Goal: Task Accomplishment & Management: Manage account settings

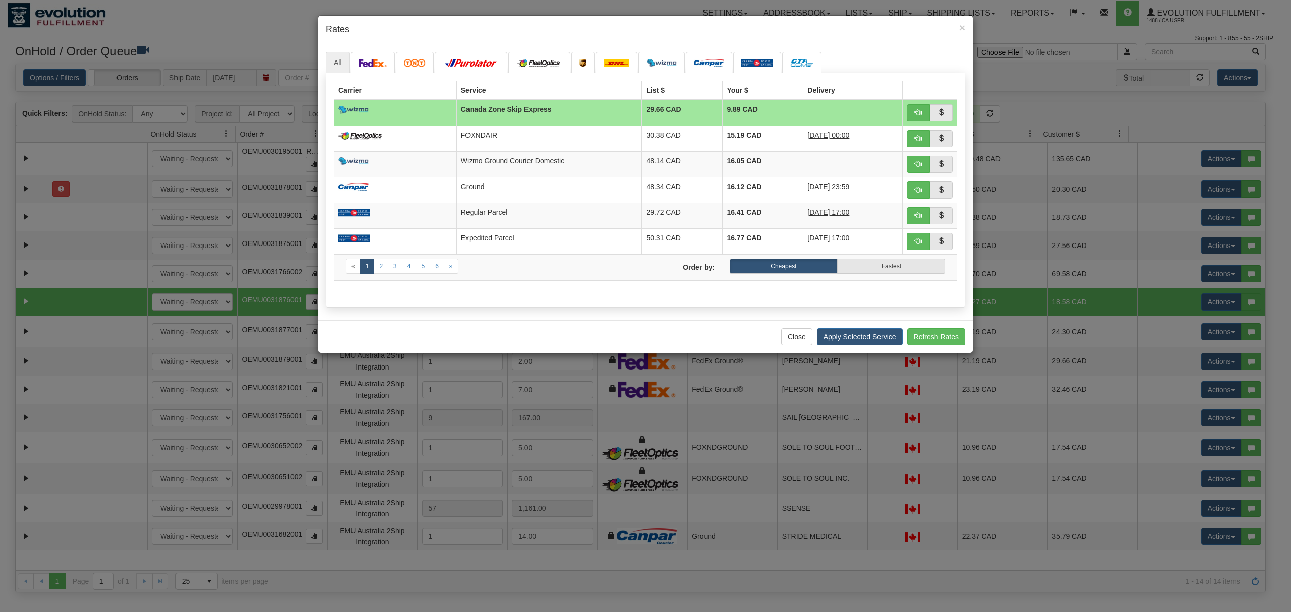
select select "EMU Australia 2Ship Integration"
click at [966, 22] on div "× Rates" at bounding box center [645, 30] width 655 height 29
click at [372, 62] on img at bounding box center [373, 63] width 28 height 8
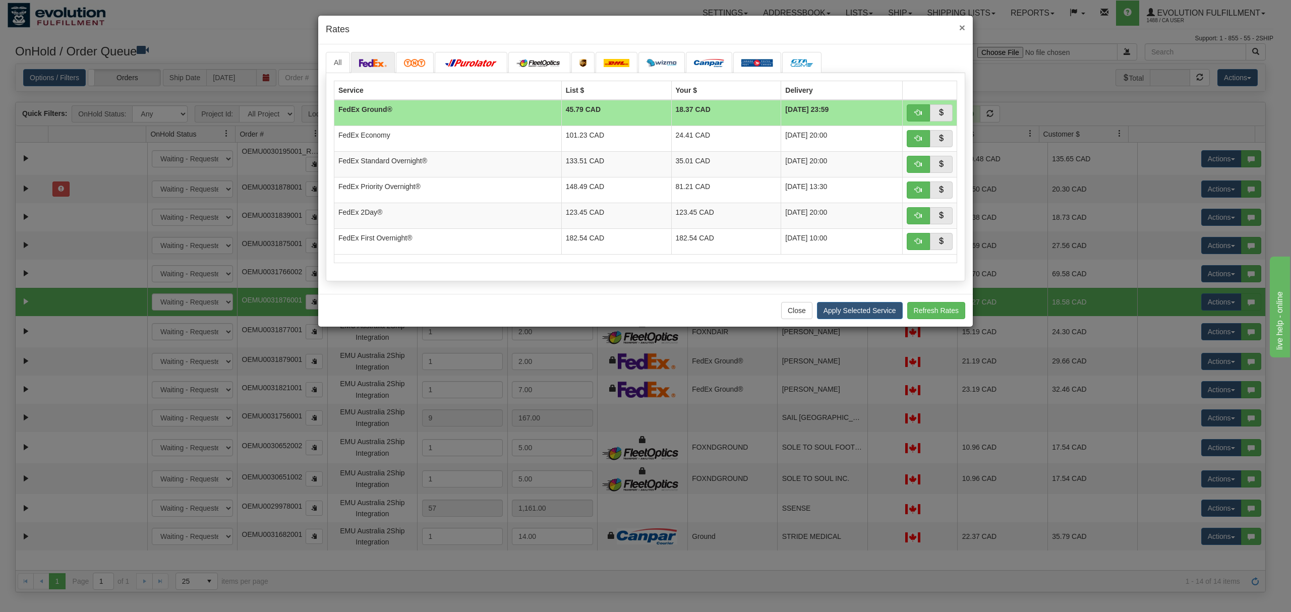
click at [964, 25] on span "×" at bounding box center [962, 28] width 6 height 12
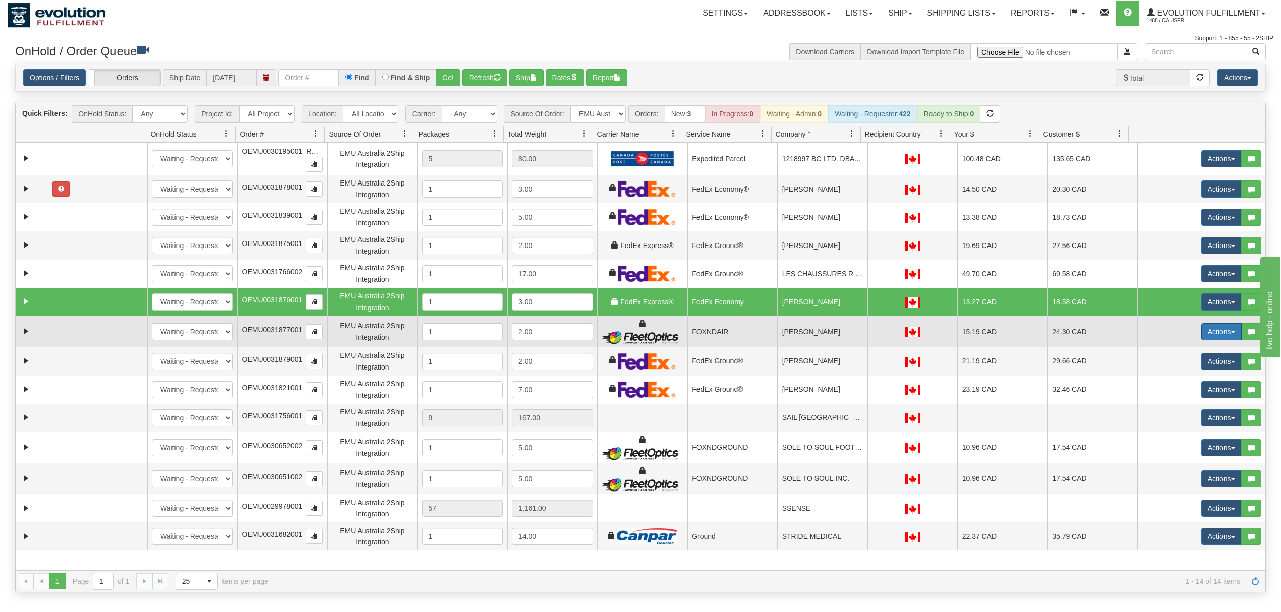
click at [1202, 334] on button "Actions" at bounding box center [1222, 331] width 40 height 17
click at [1184, 375] on span "Rate All Services" at bounding box center [1201, 377] width 61 height 8
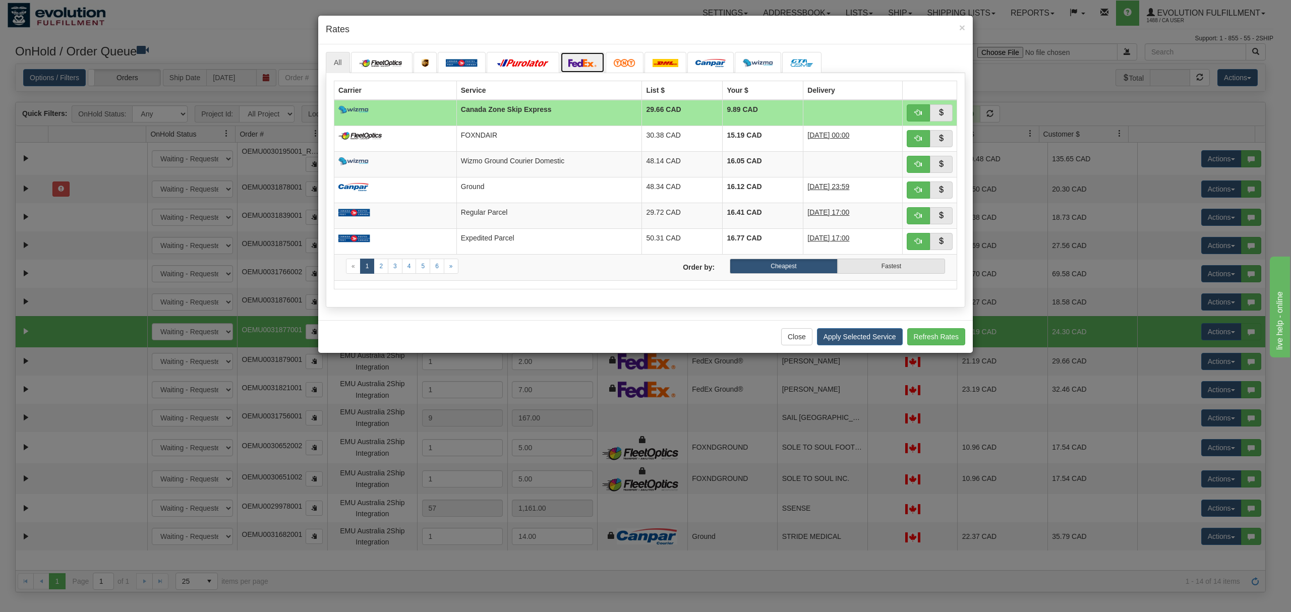
click at [590, 67] on img at bounding box center [583, 63] width 28 height 8
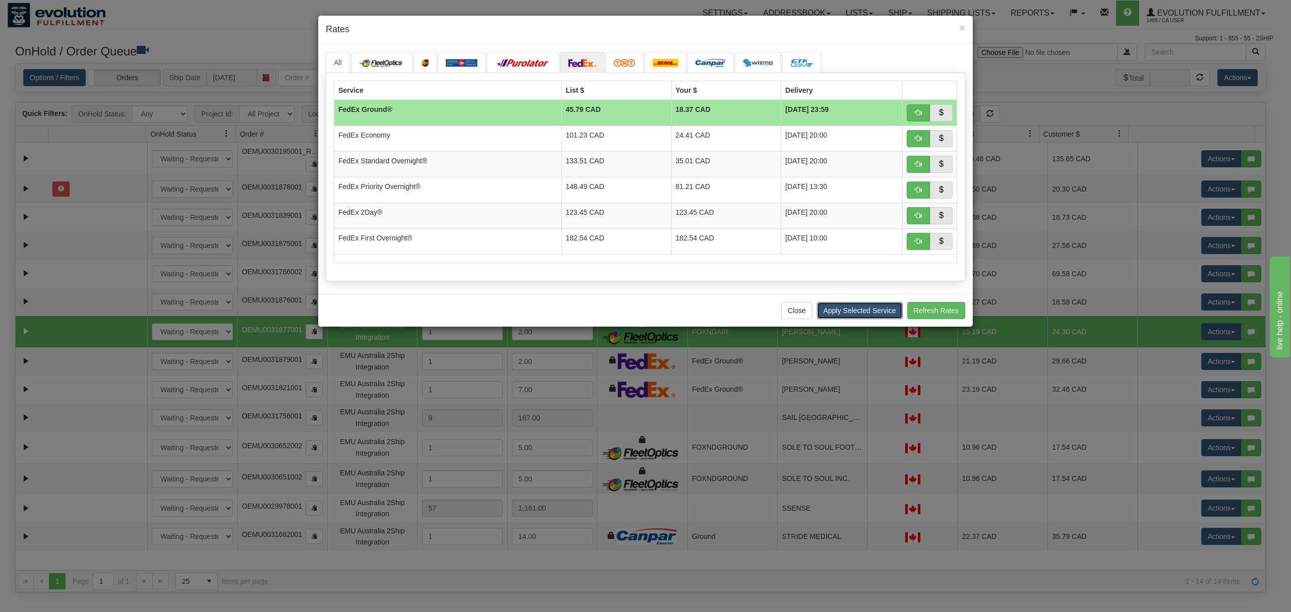
click at [834, 318] on button "Apply Selected Service" at bounding box center [860, 310] width 86 height 17
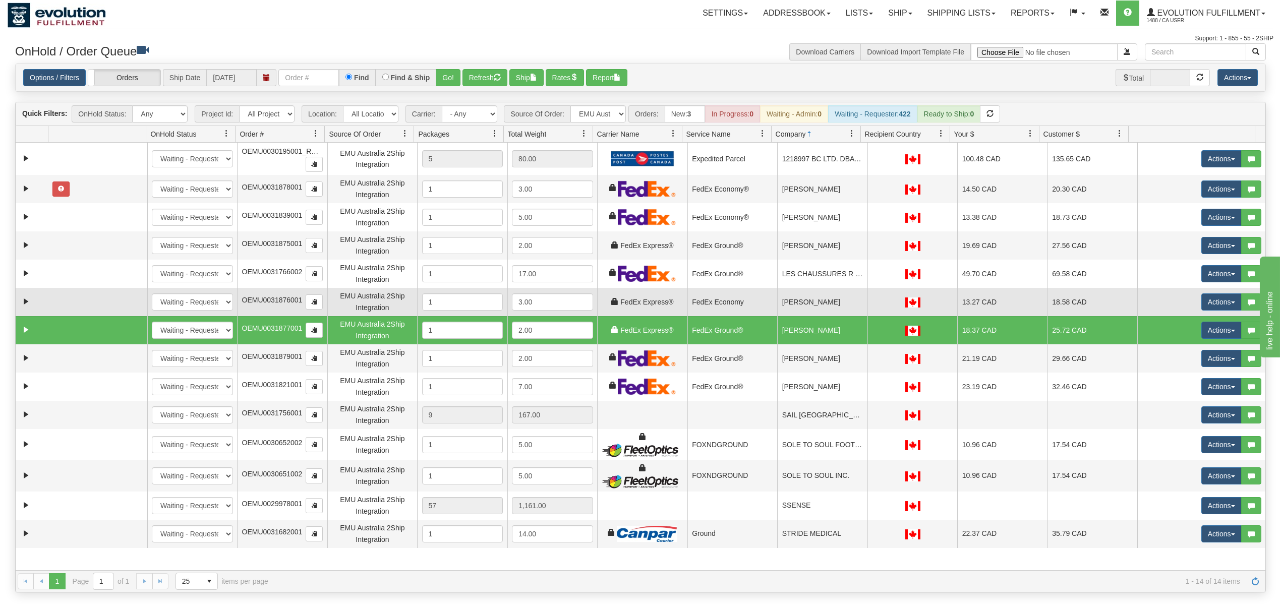
click at [838, 308] on td "[PERSON_NAME]" at bounding box center [822, 302] width 90 height 28
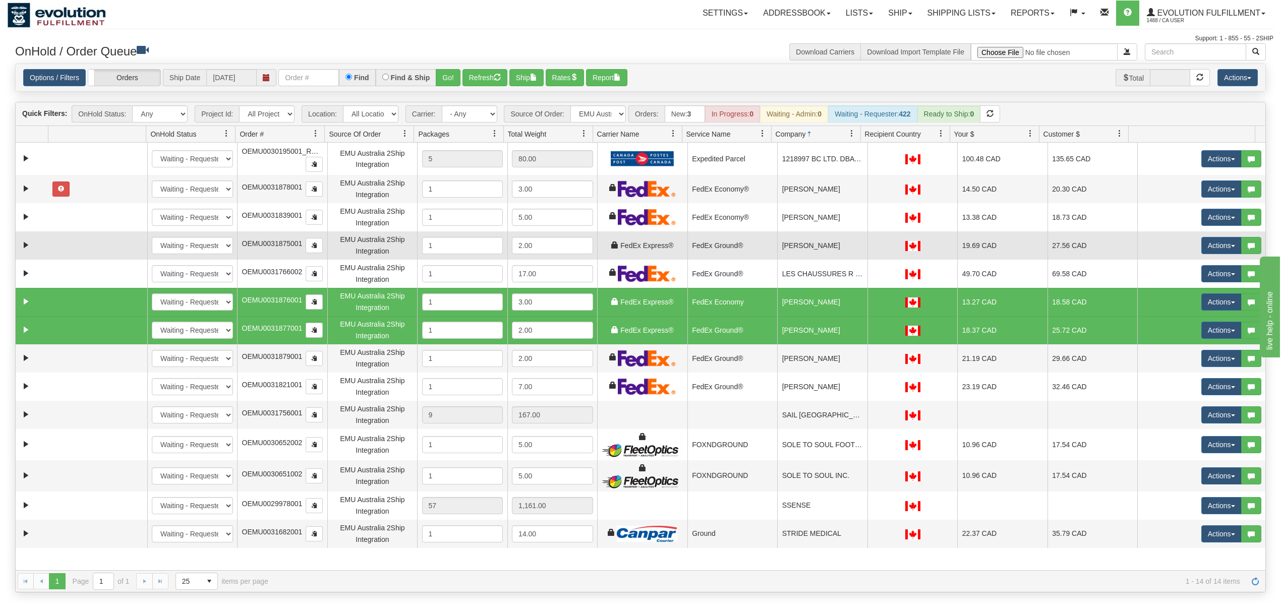
click at [832, 247] on td "[PERSON_NAME]" at bounding box center [822, 246] width 90 height 28
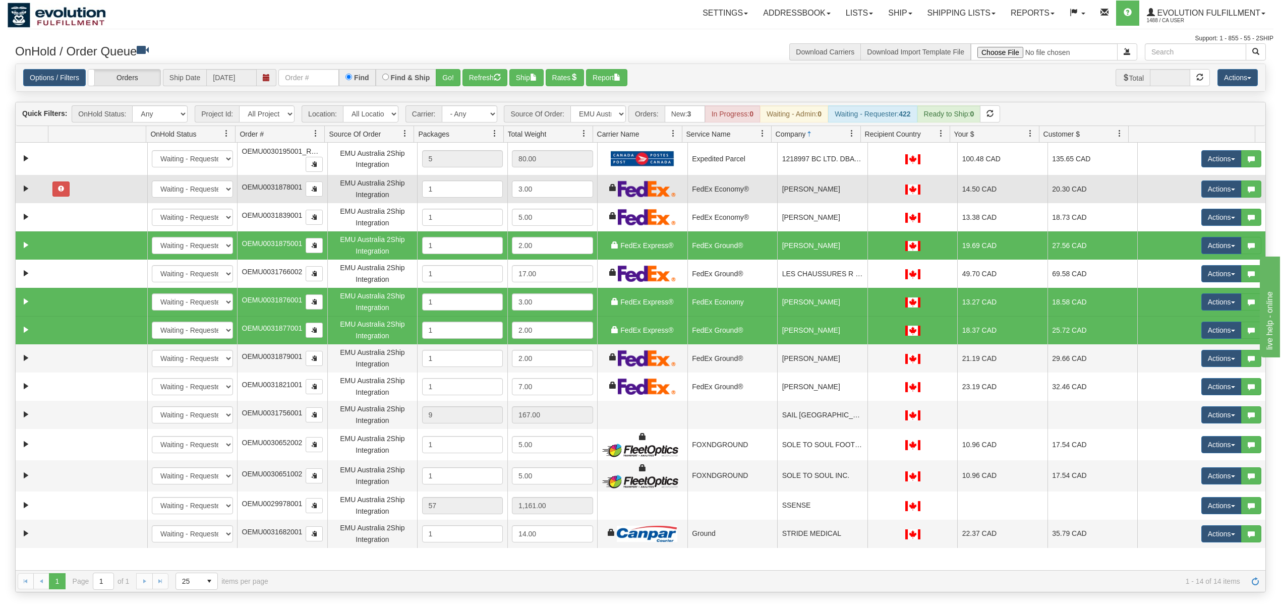
click at [818, 201] on td "[PERSON_NAME]" at bounding box center [822, 189] width 90 height 28
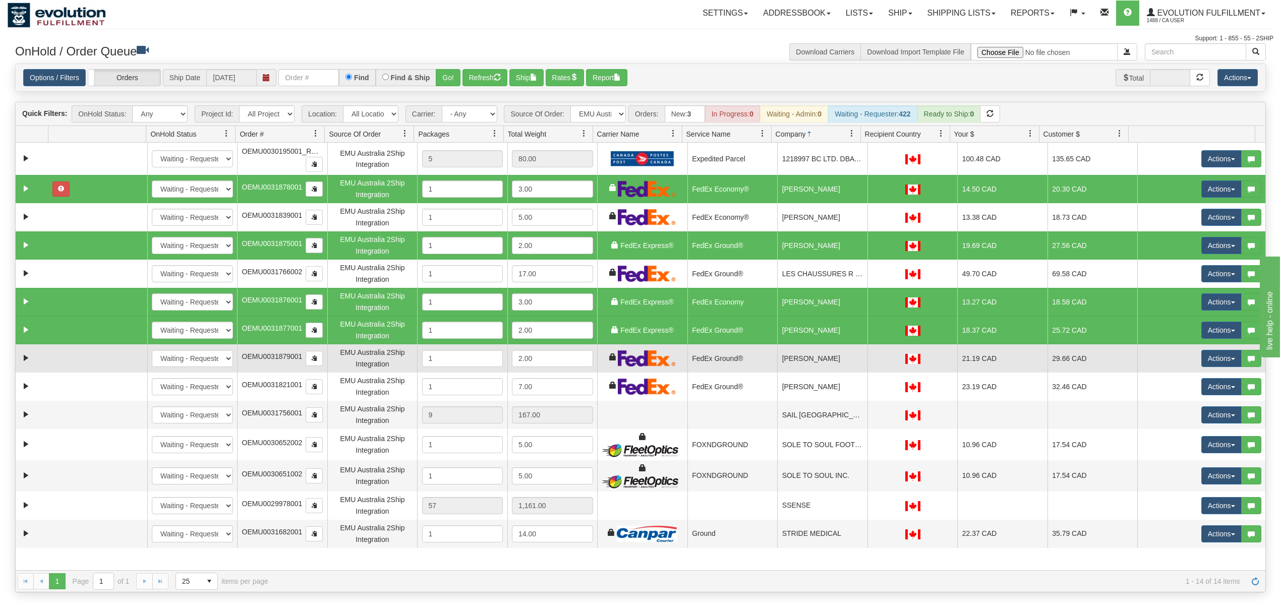
click at [842, 355] on td "[PERSON_NAME]" at bounding box center [822, 359] width 90 height 28
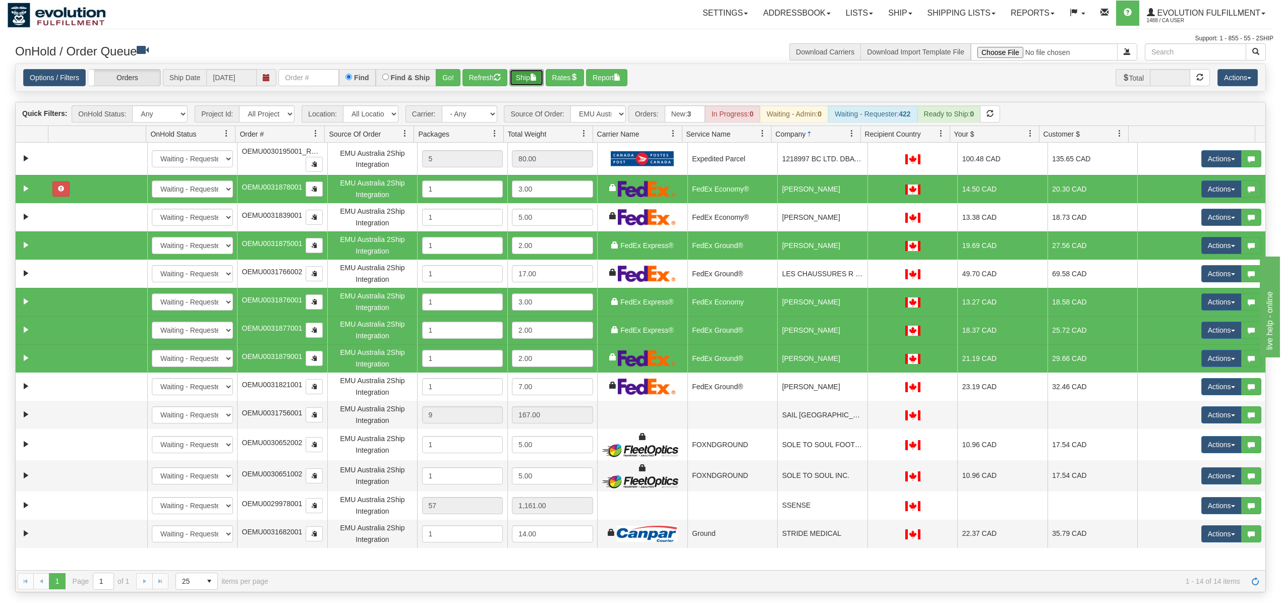
click at [524, 77] on button "Ship" at bounding box center [526, 77] width 34 height 17
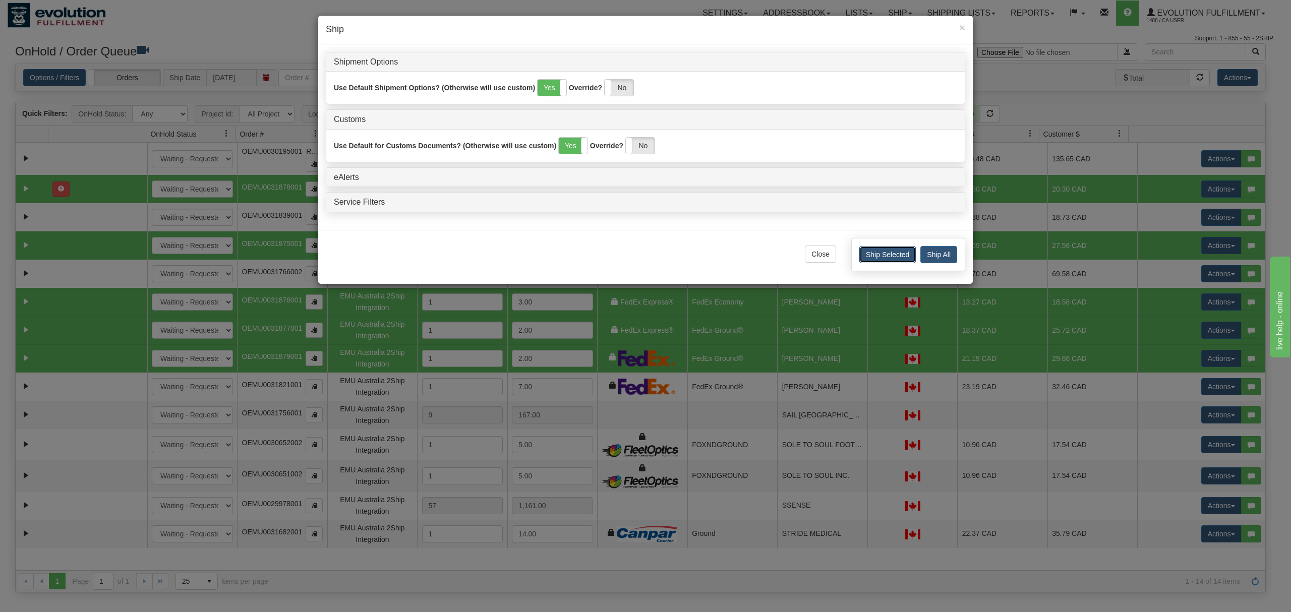
click at [896, 250] on button "Ship Selected" at bounding box center [888, 254] width 56 height 17
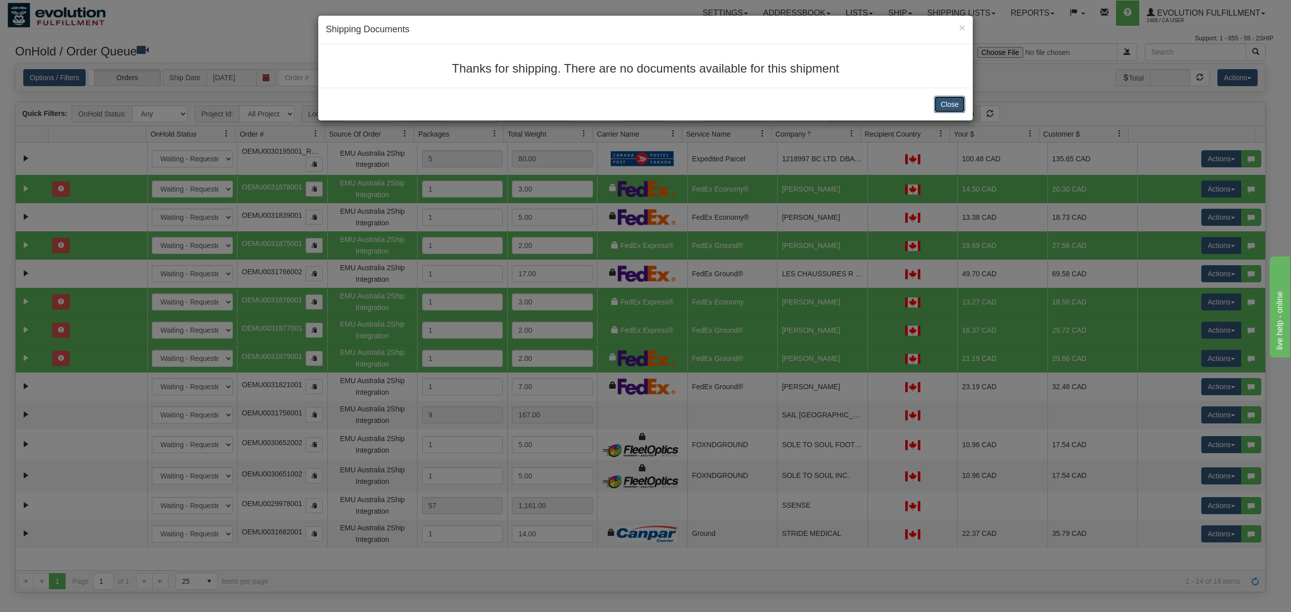
click at [951, 102] on button "Close" at bounding box center [949, 104] width 31 height 17
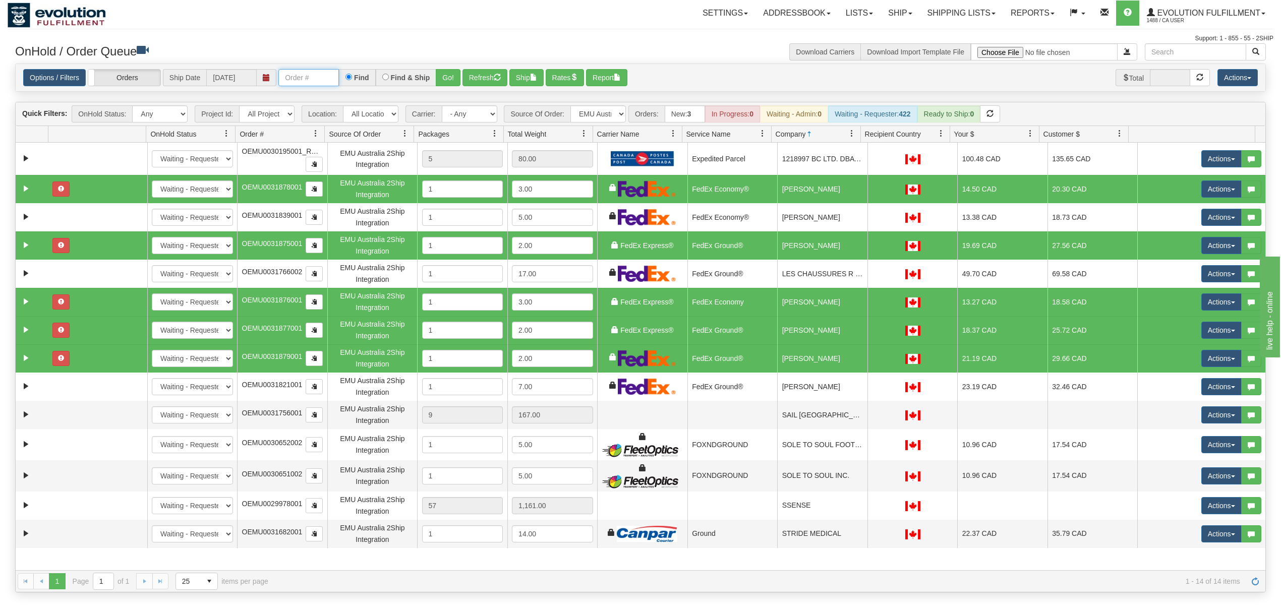
click at [307, 73] on input "text" at bounding box center [308, 77] width 61 height 17
click at [442, 79] on button "Go!" at bounding box center [448, 77] width 25 height 17
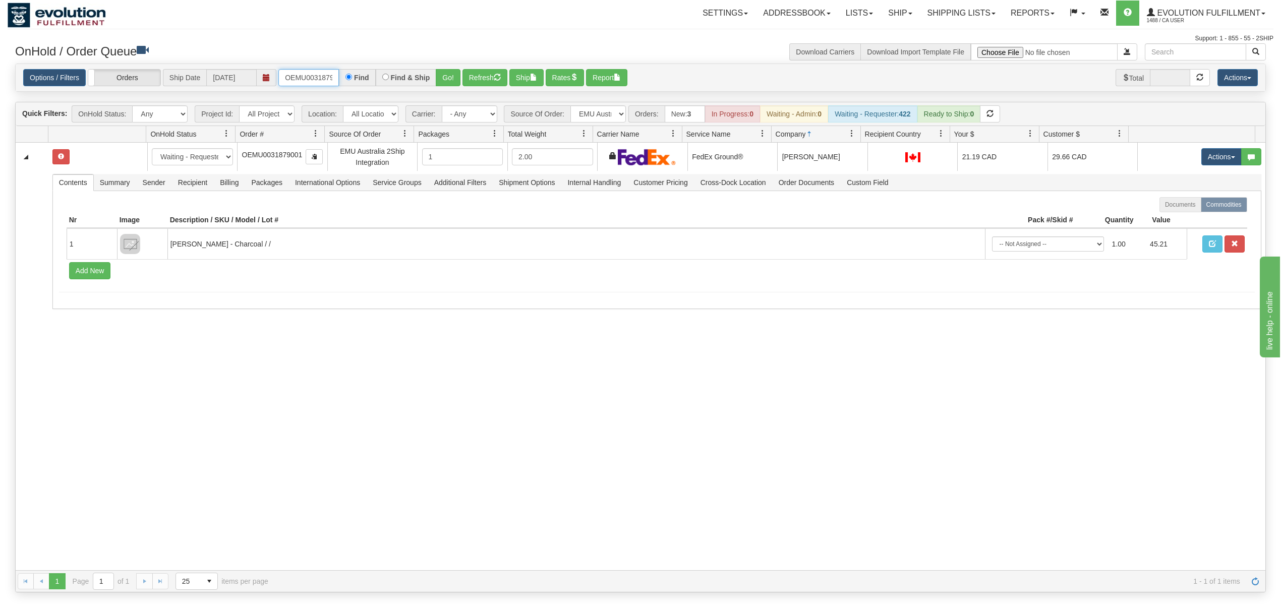
click at [327, 74] on input "OEMU0031879001" at bounding box center [308, 77] width 61 height 17
click at [326, 74] on input "OEMU0031879001" at bounding box center [308, 77] width 61 height 17
click at [325, 74] on input "OEMU0031879001" at bounding box center [308, 77] width 61 height 17
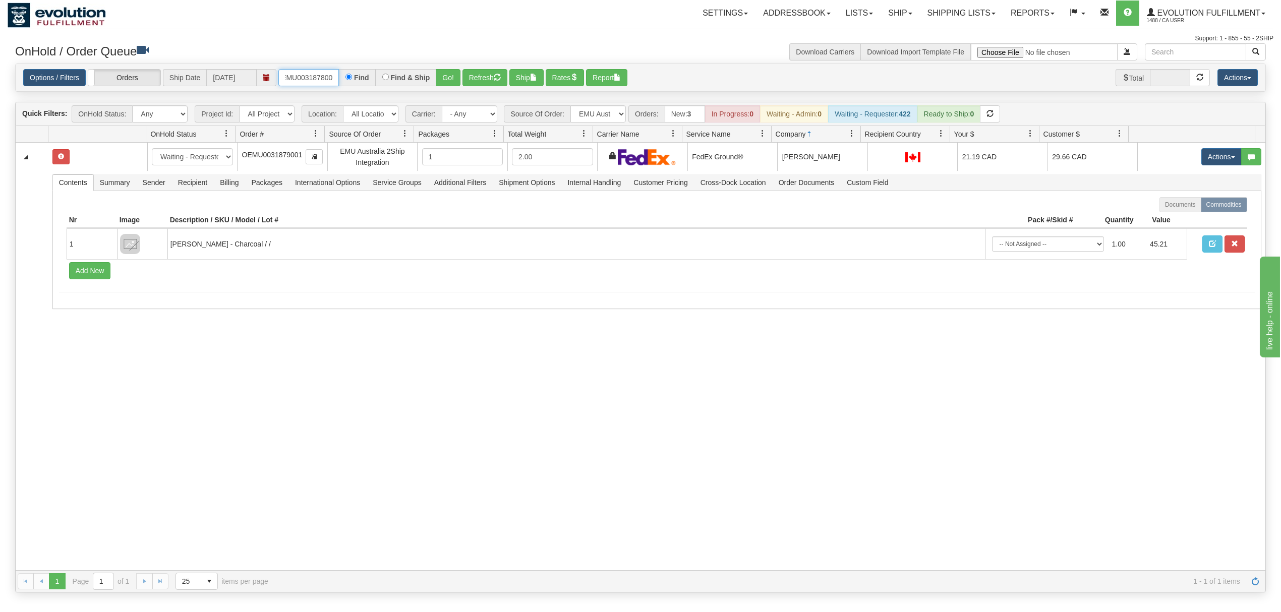
type input "OEMU0031878001"
click at [456, 80] on button "Go!" at bounding box center [448, 77] width 25 height 17
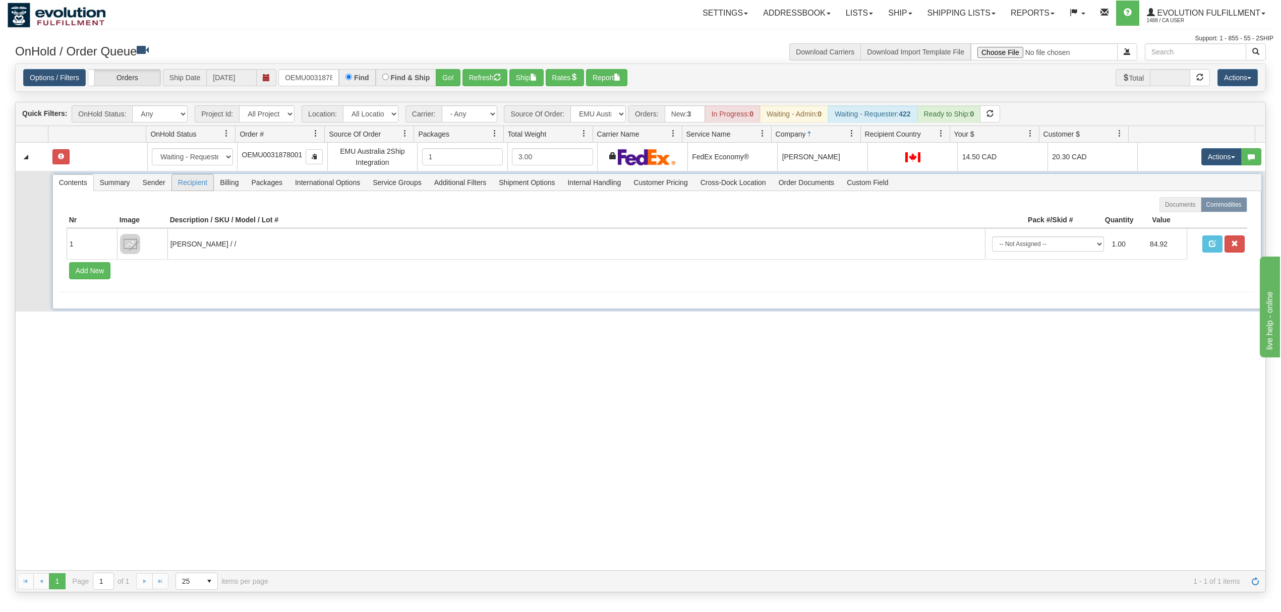
click at [192, 182] on span "Recipient" at bounding box center [192, 183] width 41 height 16
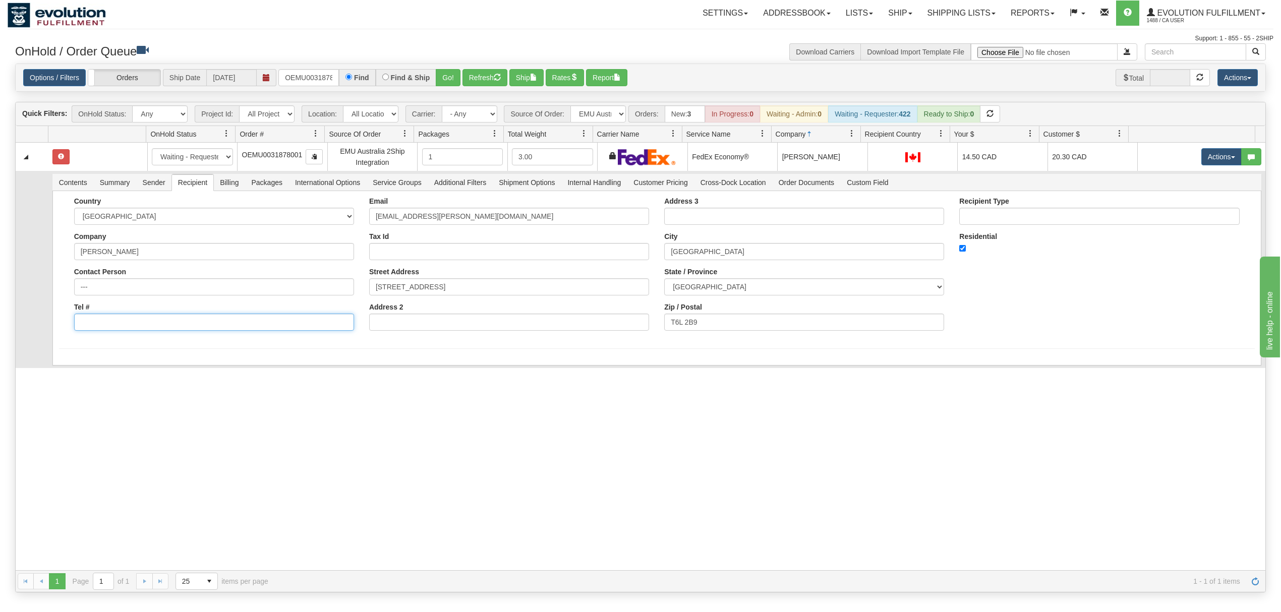
drag, startPoint x: 120, startPoint y: 323, endPoint x: 136, endPoint y: 325, distance: 16.2
click at [120, 323] on input "Tel #" at bounding box center [214, 322] width 280 height 17
type input "18886562228"
click at [81, 371] on button "Save" at bounding box center [73, 367] width 29 height 17
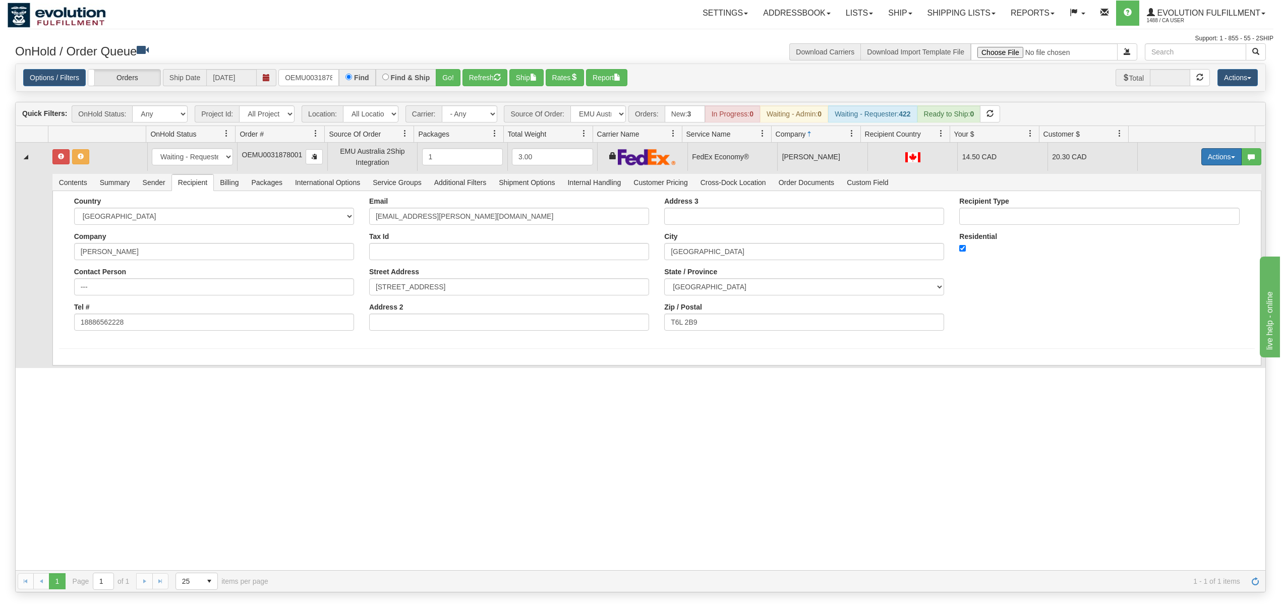
click at [1215, 151] on button "Actions" at bounding box center [1222, 156] width 40 height 17
click at [1171, 218] on span "Ship" at bounding box center [1181, 215] width 21 height 8
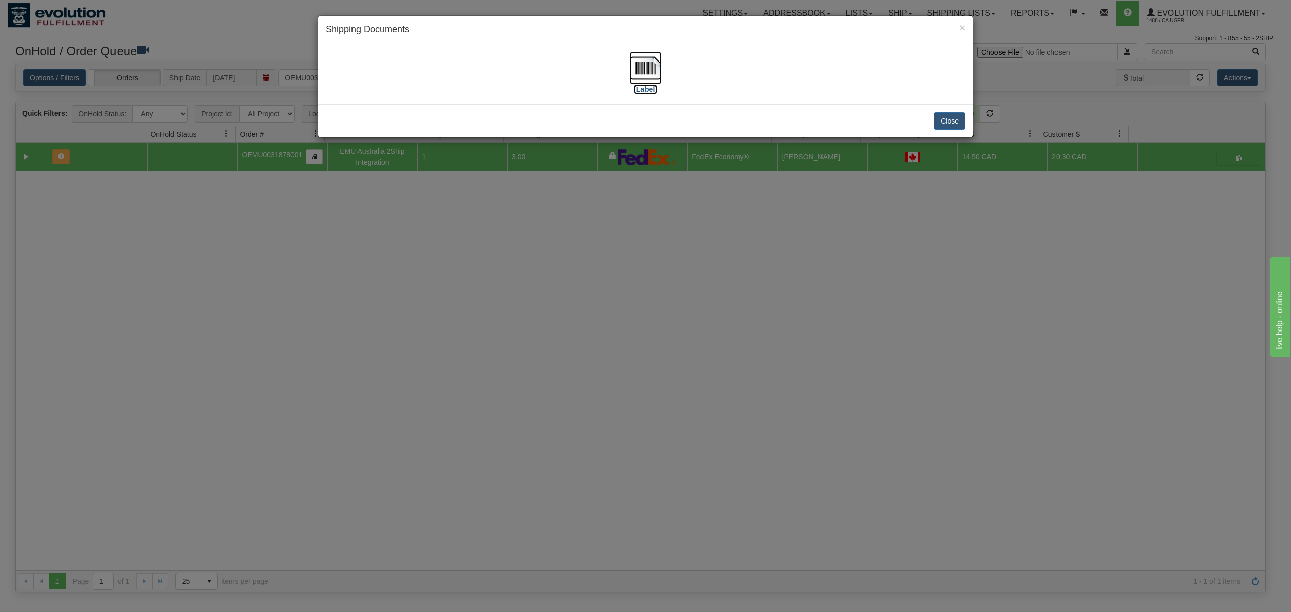
click at [638, 67] on img at bounding box center [646, 68] width 32 height 32
click at [964, 118] on button "Close" at bounding box center [949, 120] width 31 height 17
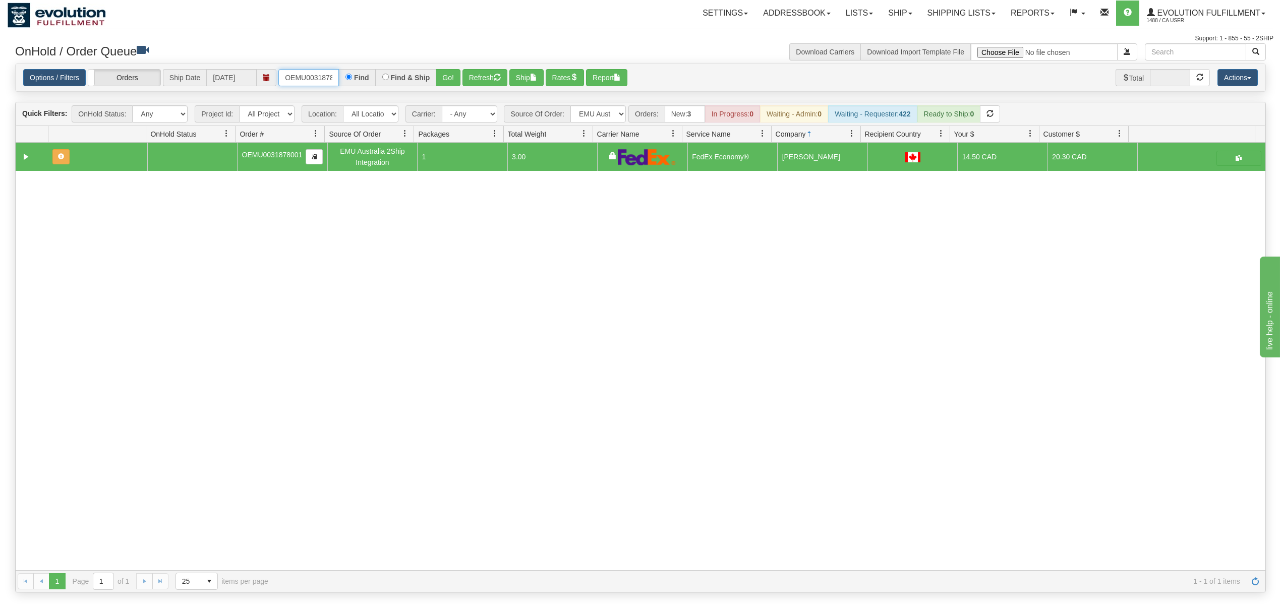
click at [302, 73] on input "OEMU0031878001" at bounding box center [308, 77] width 61 height 17
click at [301, 73] on input "OEMU0031878001" at bounding box center [308, 77] width 61 height 17
type input "OEMU0031879001"
click at [453, 84] on button "Go!" at bounding box center [448, 77] width 25 height 17
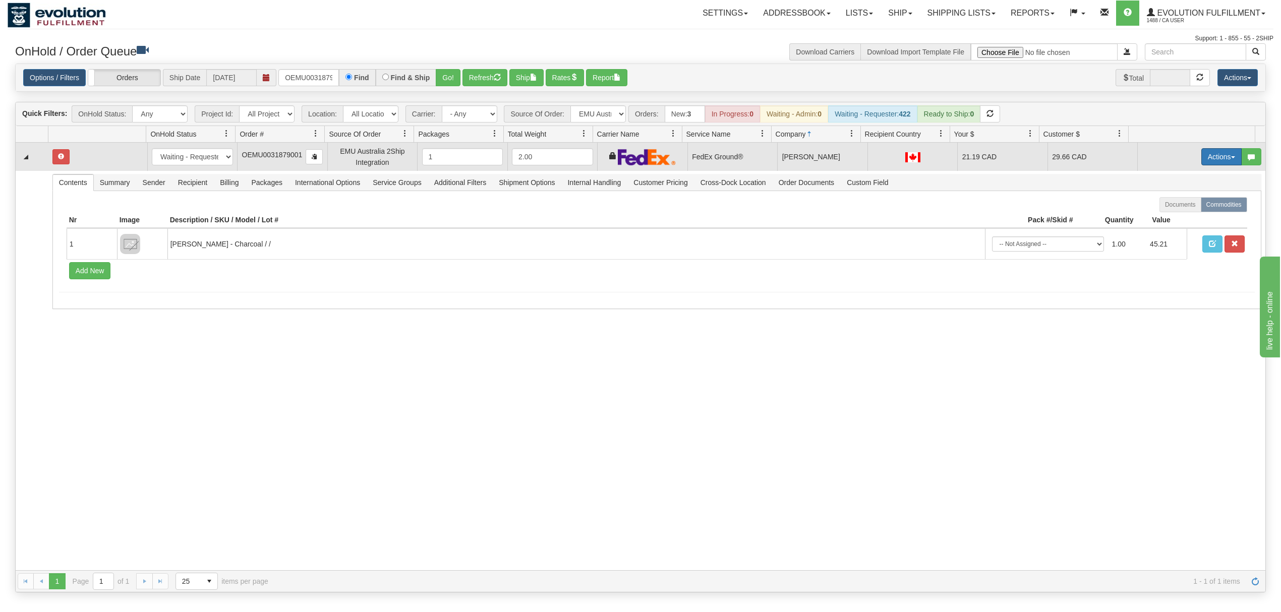
click at [1209, 155] on button "Actions" at bounding box center [1222, 156] width 40 height 17
click at [1171, 216] on span at bounding box center [1174, 214] width 7 height 7
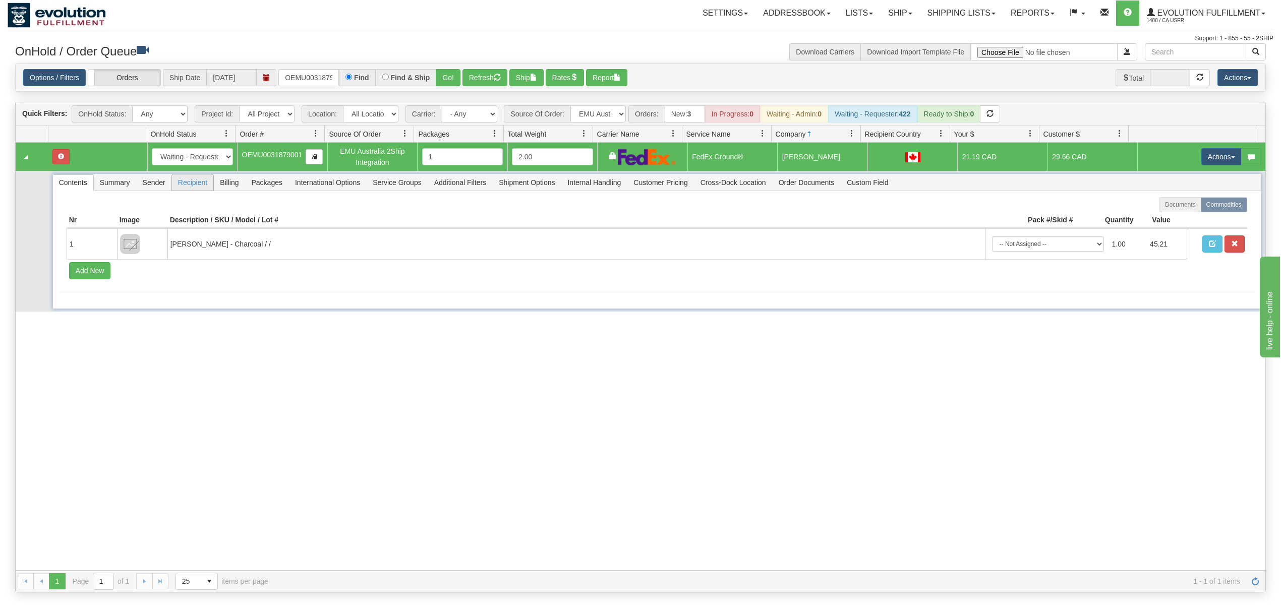
click at [183, 182] on span "Recipient" at bounding box center [192, 183] width 41 height 16
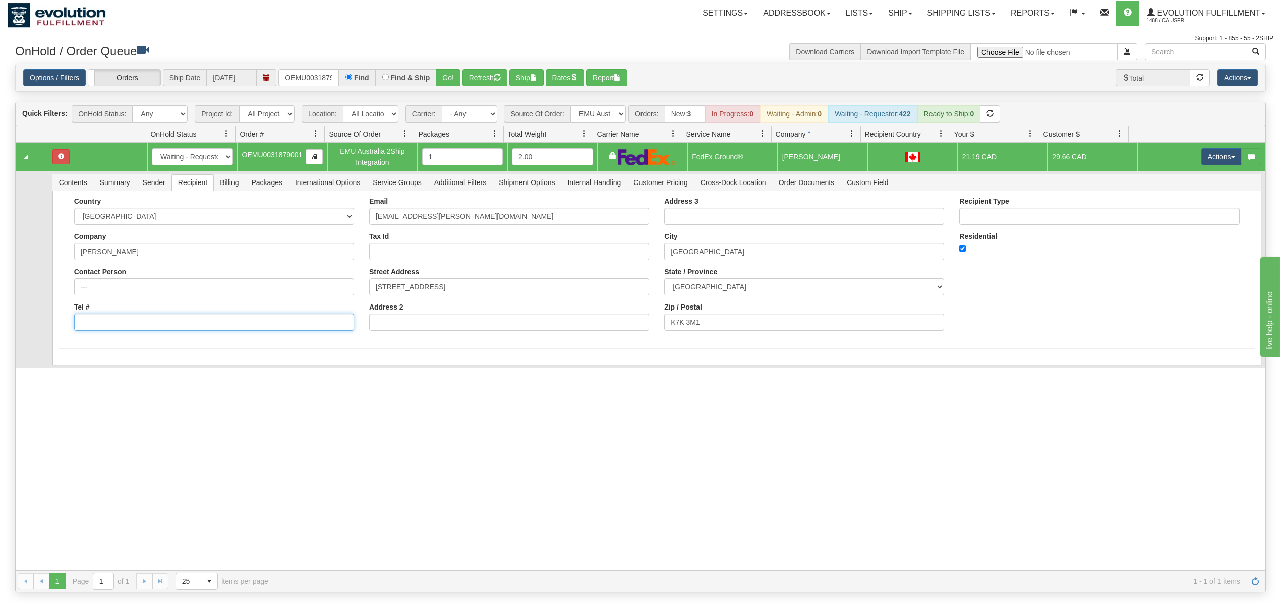
click at [166, 331] on input "Tel #" at bounding box center [214, 322] width 280 height 17
type input "18886562228"
click at [73, 367] on button "Save" at bounding box center [73, 367] width 29 height 17
click at [1209, 159] on button "Actions" at bounding box center [1222, 156] width 40 height 17
click at [1171, 213] on span at bounding box center [1174, 214] width 7 height 7
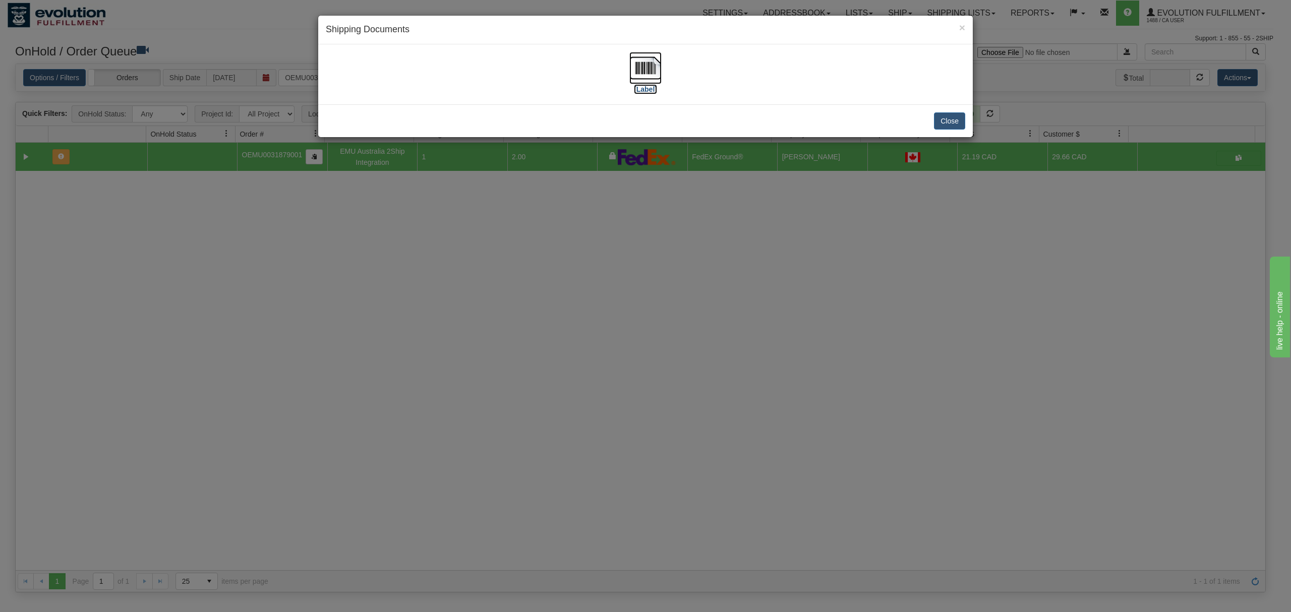
click at [650, 66] on img at bounding box center [646, 68] width 32 height 32
click at [956, 120] on button "Close" at bounding box center [949, 120] width 31 height 17
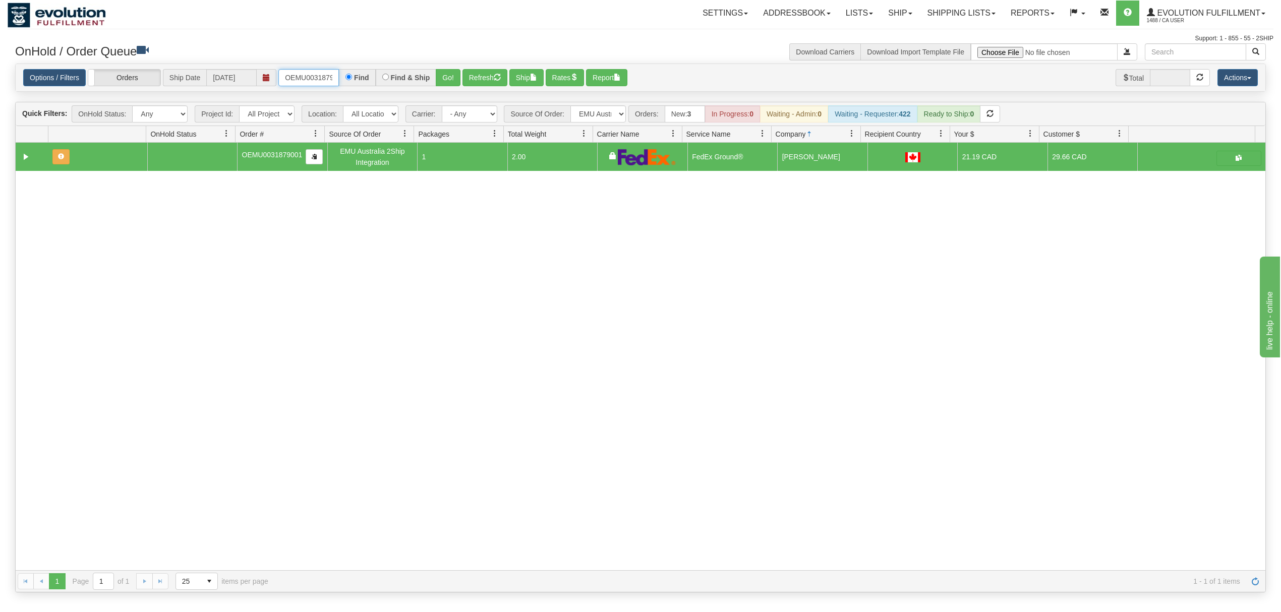
click at [300, 75] on input "OEMU0031879001" at bounding box center [308, 77] width 61 height 17
type input "OTOF63524"
click at [463, 69] on button "Refresh" at bounding box center [485, 77] width 45 height 17
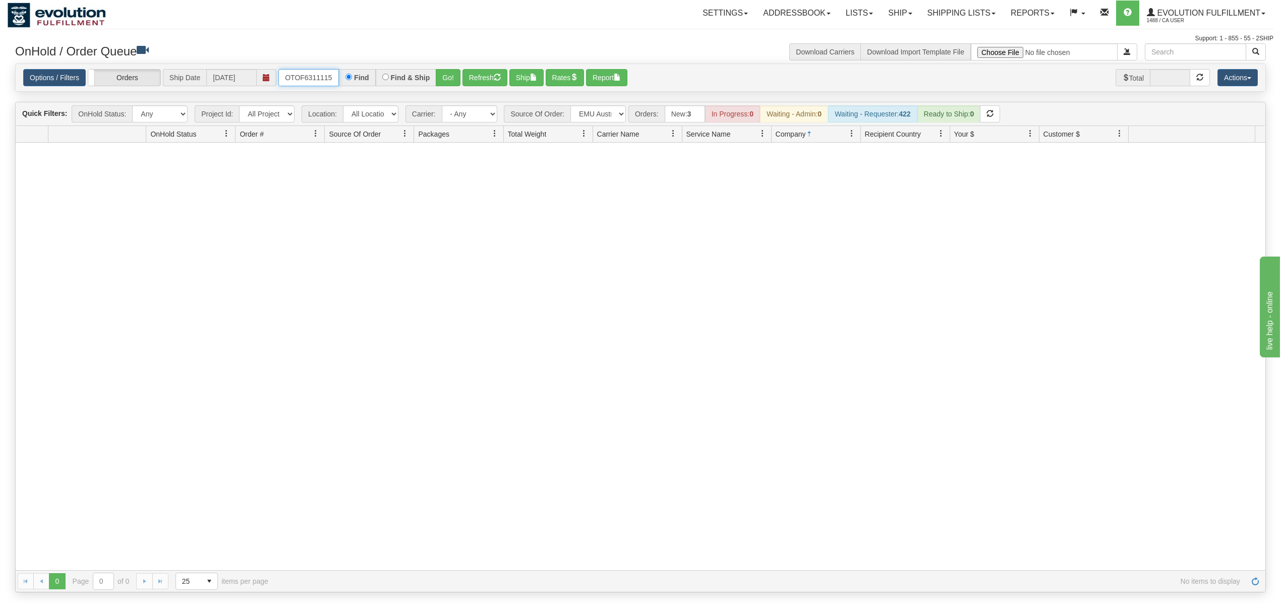
click at [313, 74] on input "OTOF631111524" at bounding box center [308, 77] width 61 height 17
click at [313, 74] on input "1111" at bounding box center [308, 77] width 61 height 17
type input "1"
type input "OEMU0031875001"
click at [443, 80] on button "Go!" at bounding box center [448, 77] width 25 height 17
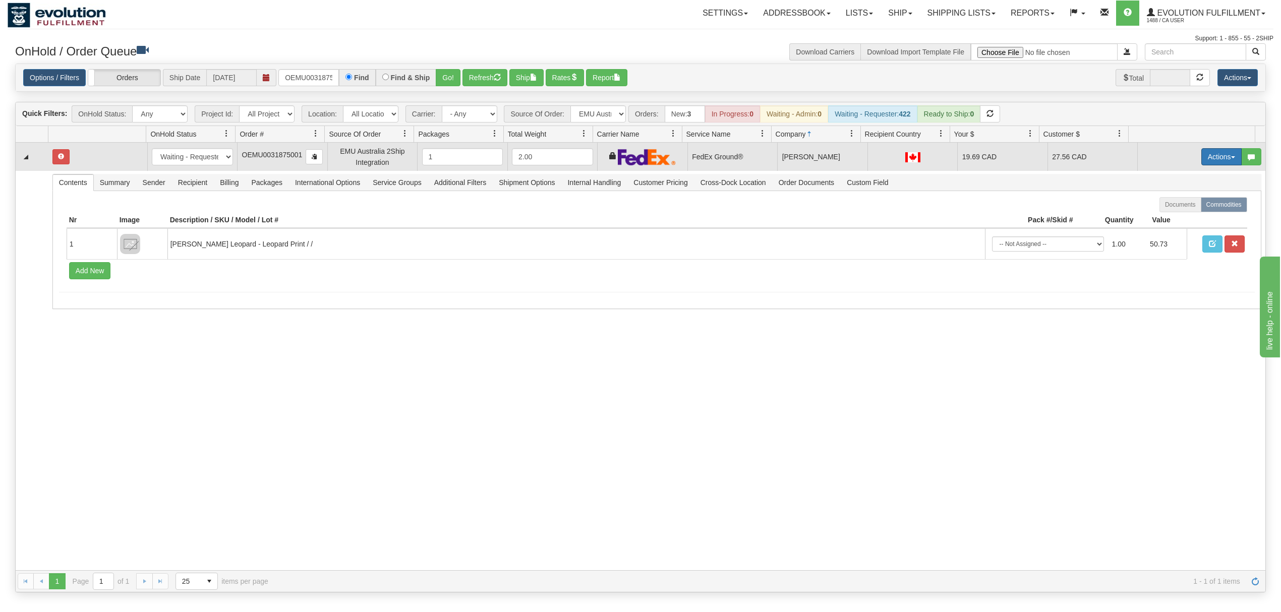
drag, startPoint x: 1205, startPoint y: 154, endPoint x: 1207, endPoint y: 161, distance: 7.3
click at [1205, 154] on button "Actions" at bounding box center [1222, 156] width 40 height 17
click at [1177, 222] on link "Ship" at bounding box center [1201, 215] width 81 height 13
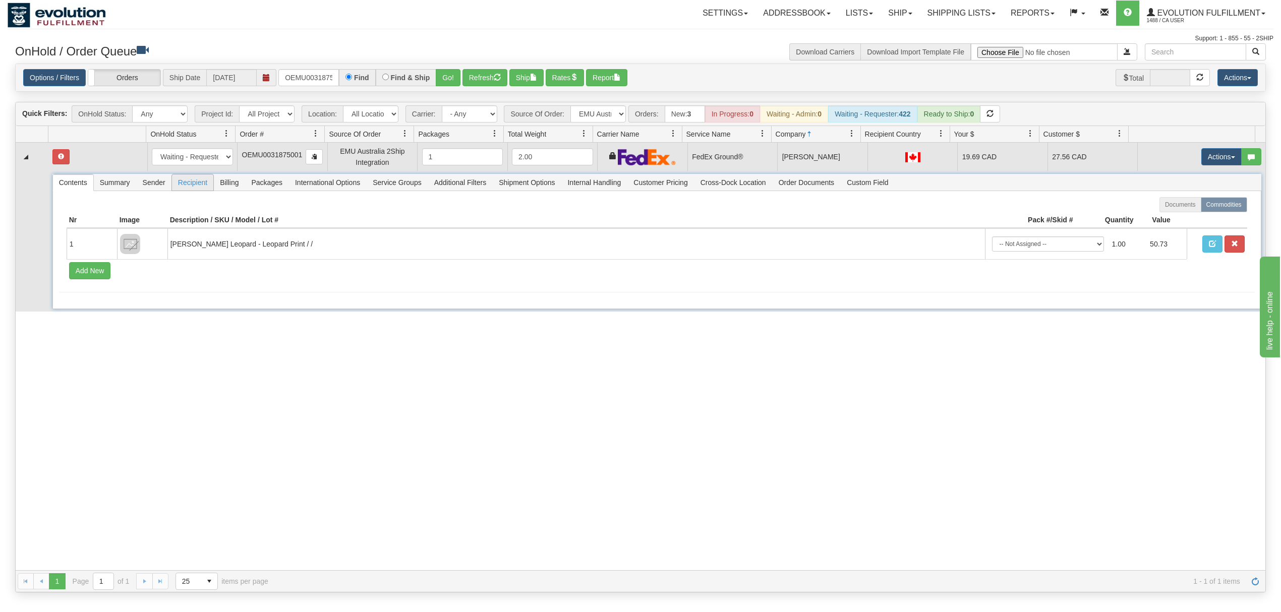
click at [184, 185] on span "Recipient" at bounding box center [192, 183] width 41 height 16
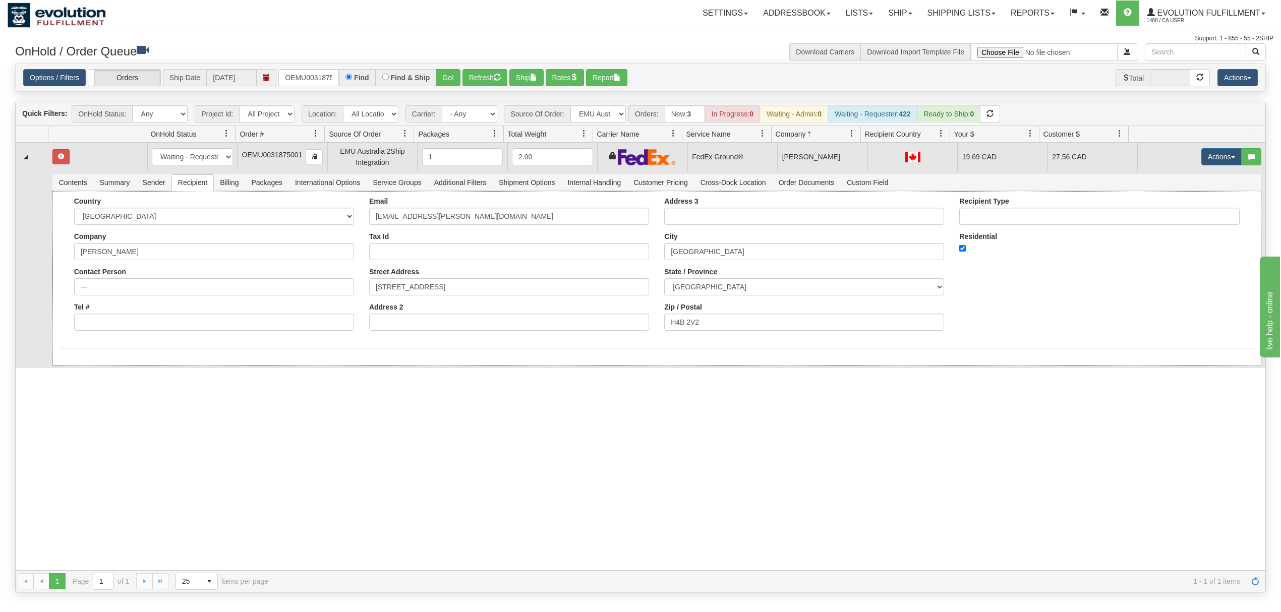
click at [186, 335] on div "Country [GEOGRAPHIC_DATA] [GEOGRAPHIC_DATA] [GEOGRAPHIC_DATA] [GEOGRAPHIC_DATA]…" at bounding box center [214, 267] width 295 height 141
click at [211, 327] on input "Tel #" at bounding box center [214, 322] width 280 height 17
type input "18886562228"
click at [76, 374] on button "Save" at bounding box center [73, 367] width 29 height 17
click at [1217, 161] on button "Actions" at bounding box center [1222, 156] width 40 height 17
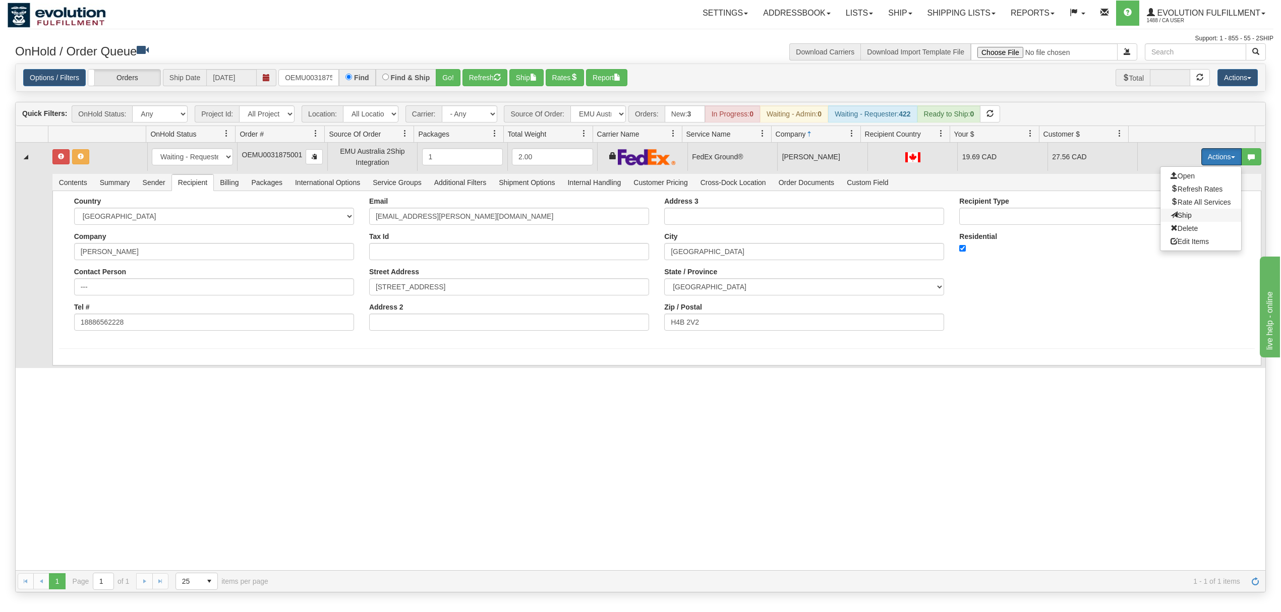
click at [1171, 218] on span "Ship" at bounding box center [1181, 215] width 21 height 8
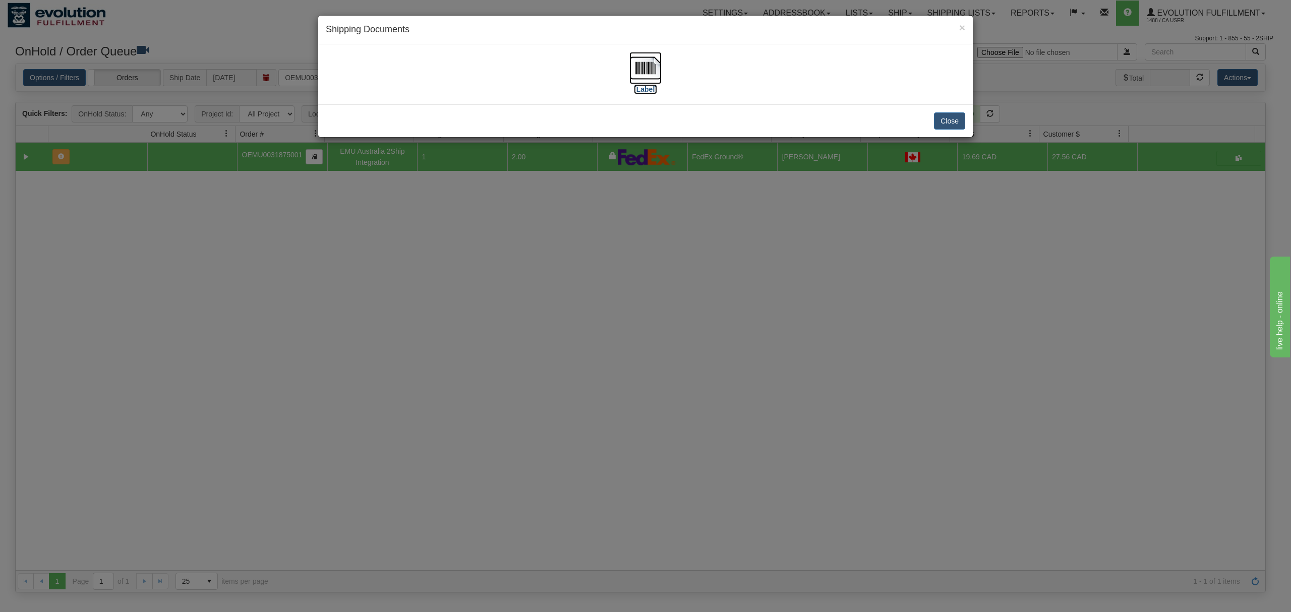
click at [652, 67] on img at bounding box center [646, 68] width 32 height 32
click at [957, 116] on button "Close" at bounding box center [949, 120] width 31 height 17
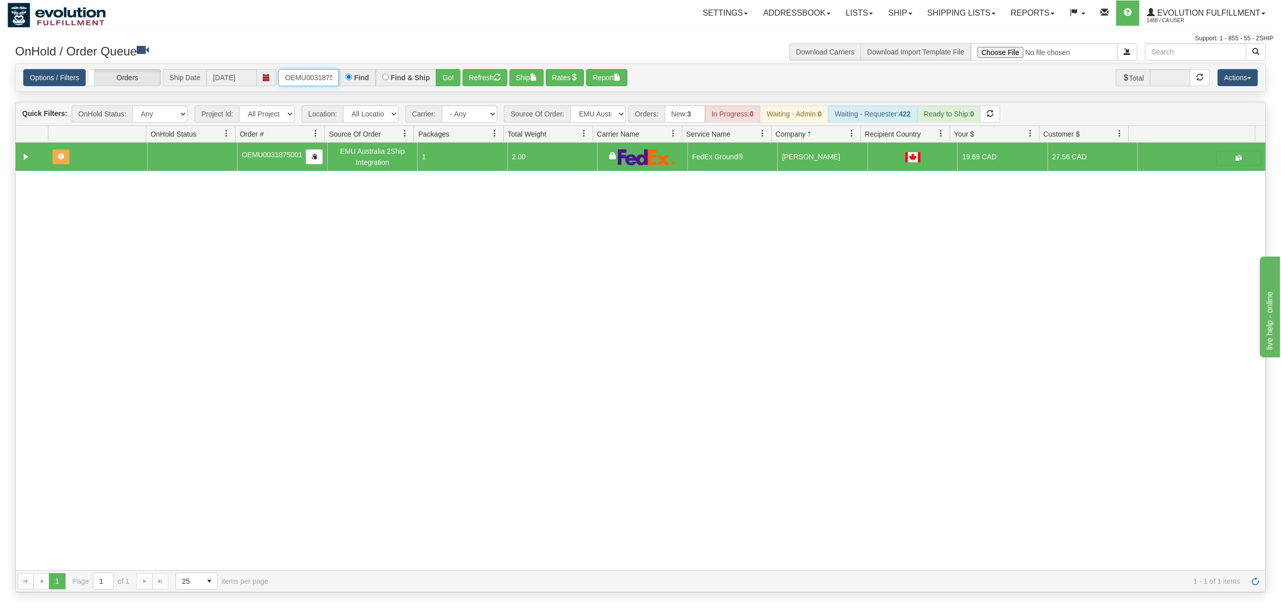
click at [321, 80] on input "OEMU0031875001" at bounding box center [308, 77] width 61 height 17
click at [319, 80] on input "OEMU0031875001" at bounding box center [308, 77] width 61 height 17
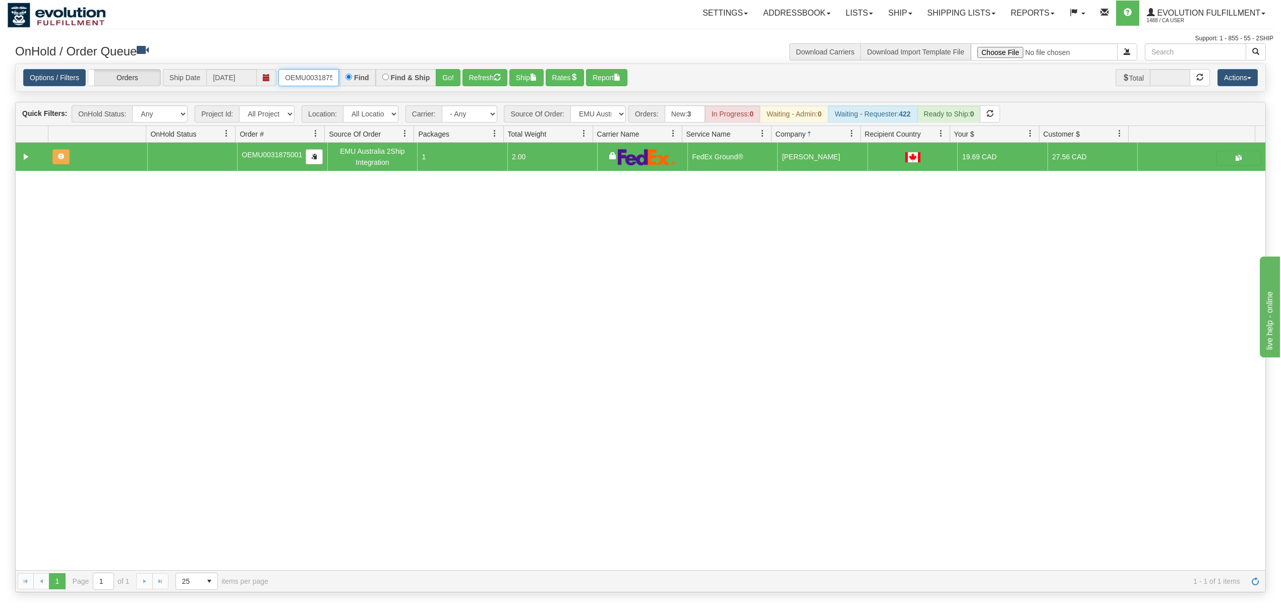
click at [319, 80] on input "OEMU0031875001" at bounding box center [308, 77] width 61 height 17
type input "OEMU0031876001"
click at [459, 72] on button "Go!" at bounding box center [448, 77] width 25 height 17
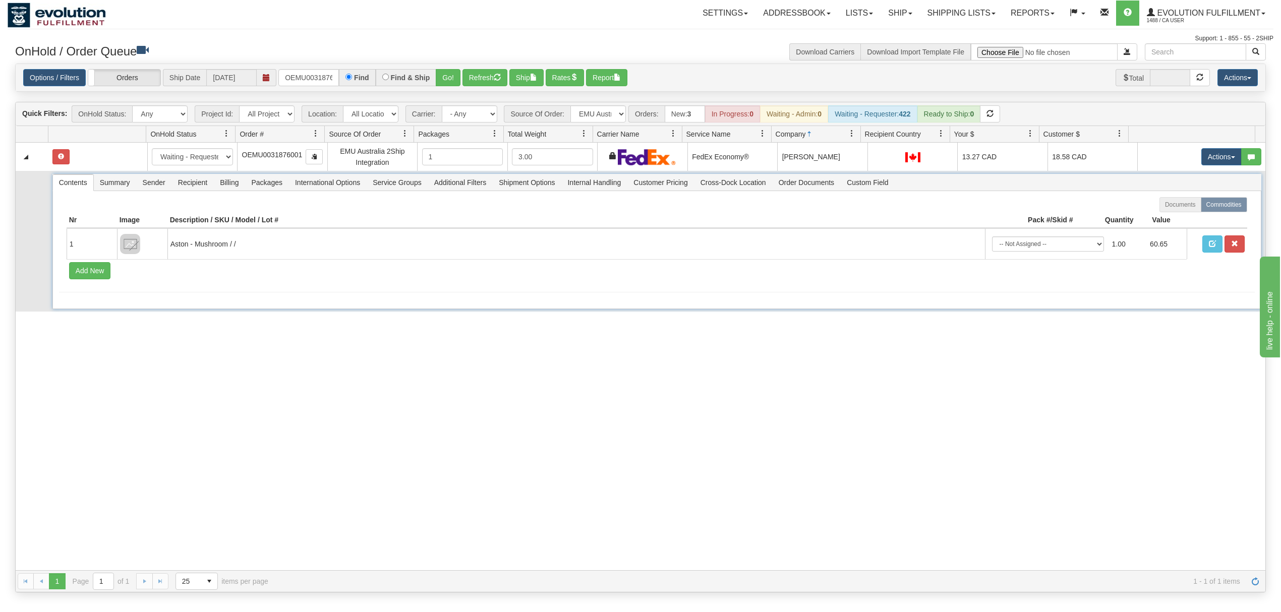
click at [202, 188] on span "Recipient" at bounding box center [192, 183] width 41 height 16
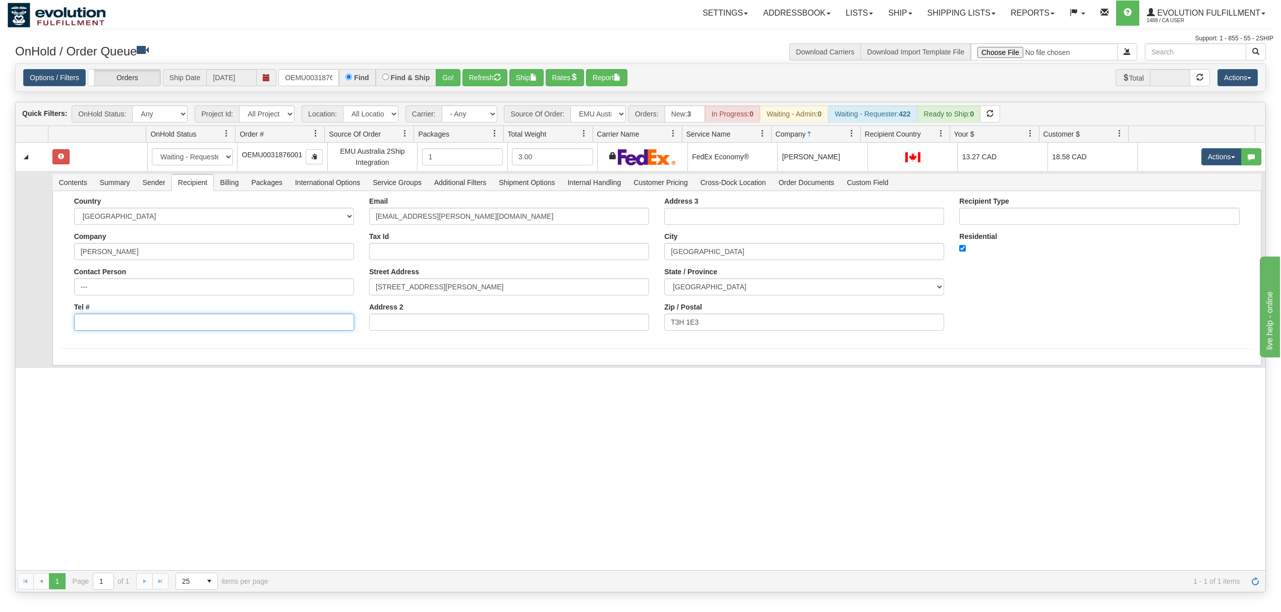
click at [131, 327] on input "Tel #" at bounding box center [214, 322] width 280 height 17
type input "18886562228"
click at [67, 372] on button "Save" at bounding box center [73, 367] width 29 height 17
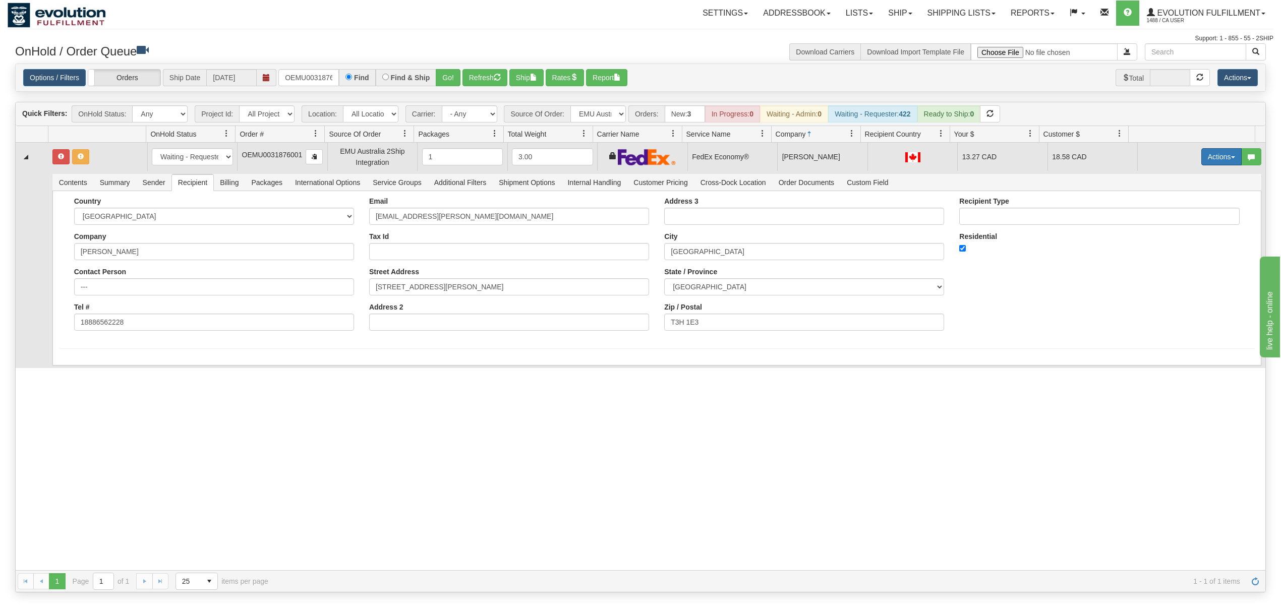
click at [1208, 154] on button "Actions" at bounding box center [1222, 156] width 40 height 17
click at [1171, 219] on span "Ship" at bounding box center [1181, 215] width 21 height 8
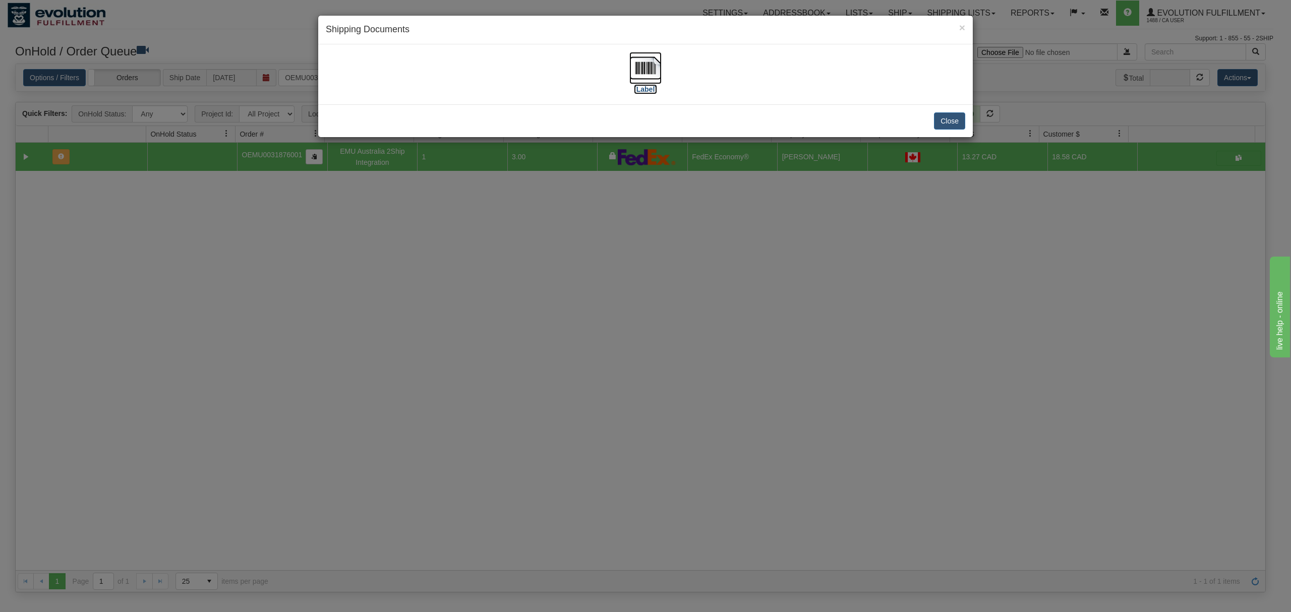
click at [647, 63] on img at bounding box center [646, 68] width 32 height 32
click at [947, 120] on button "Close" at bounding box center [949, 120] width 31 height 17
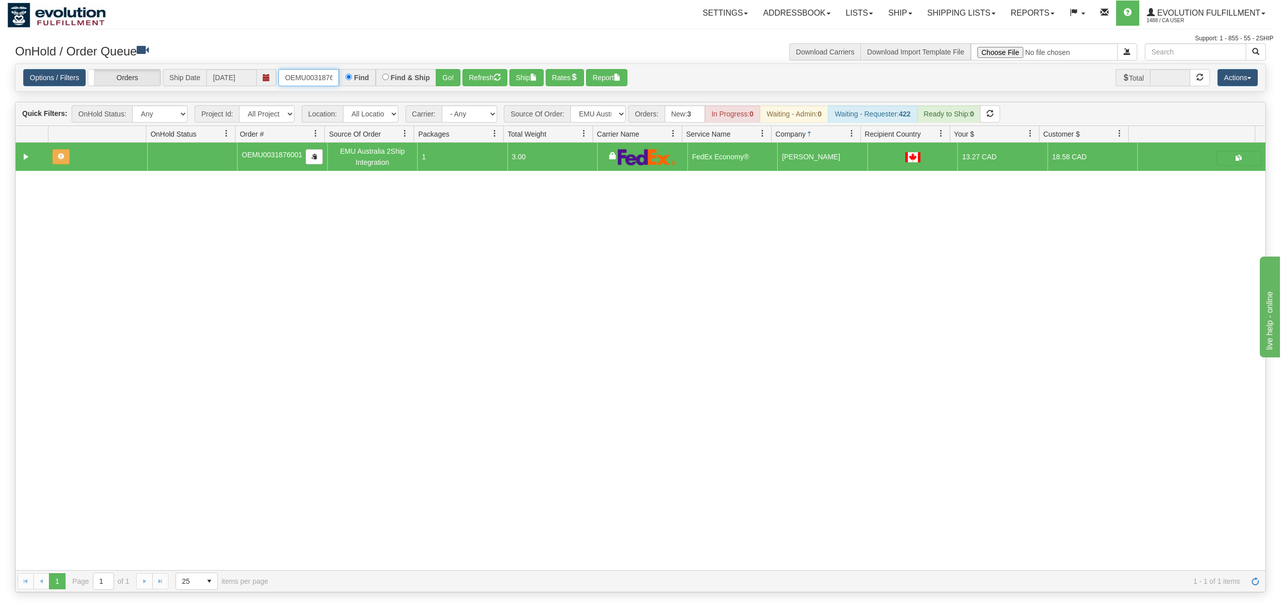
click at [311, 79] on input "OEMU0031876001" at bounding box center [308, 77] width 61 height 17
type input "OEMU0031877001"
click at [451, 79] on button "Go!" at bounding box center [448, 77] width 25 height 17
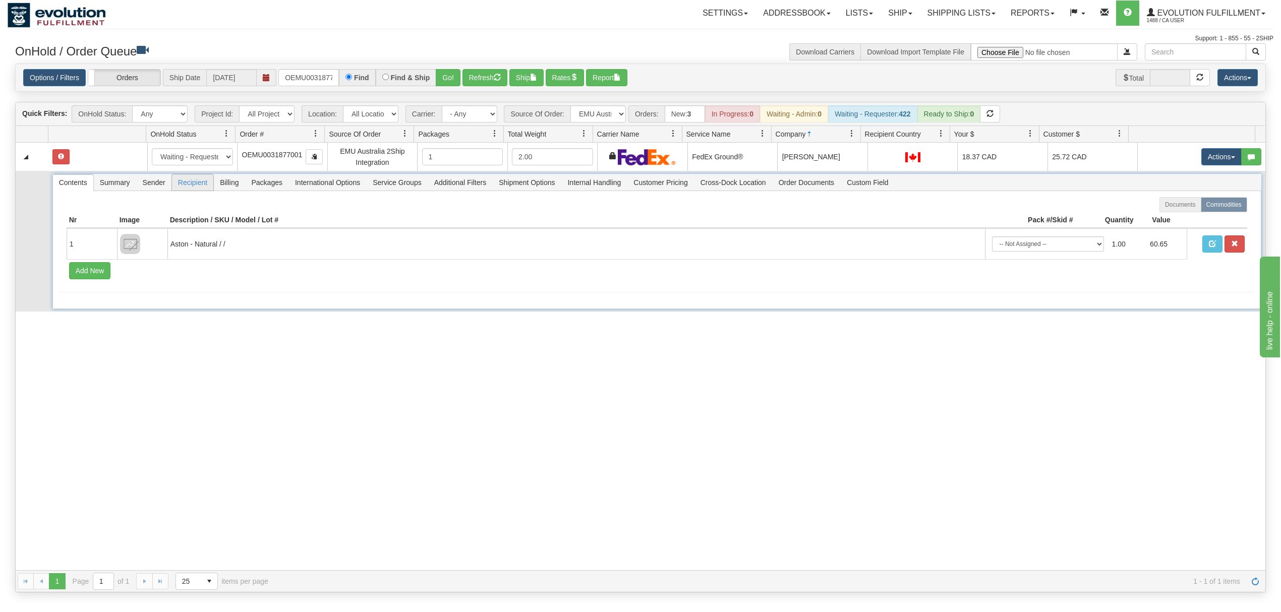
click at [194, 188] on span "Recipient" at bounding box center [192, 183] width 41 height 16
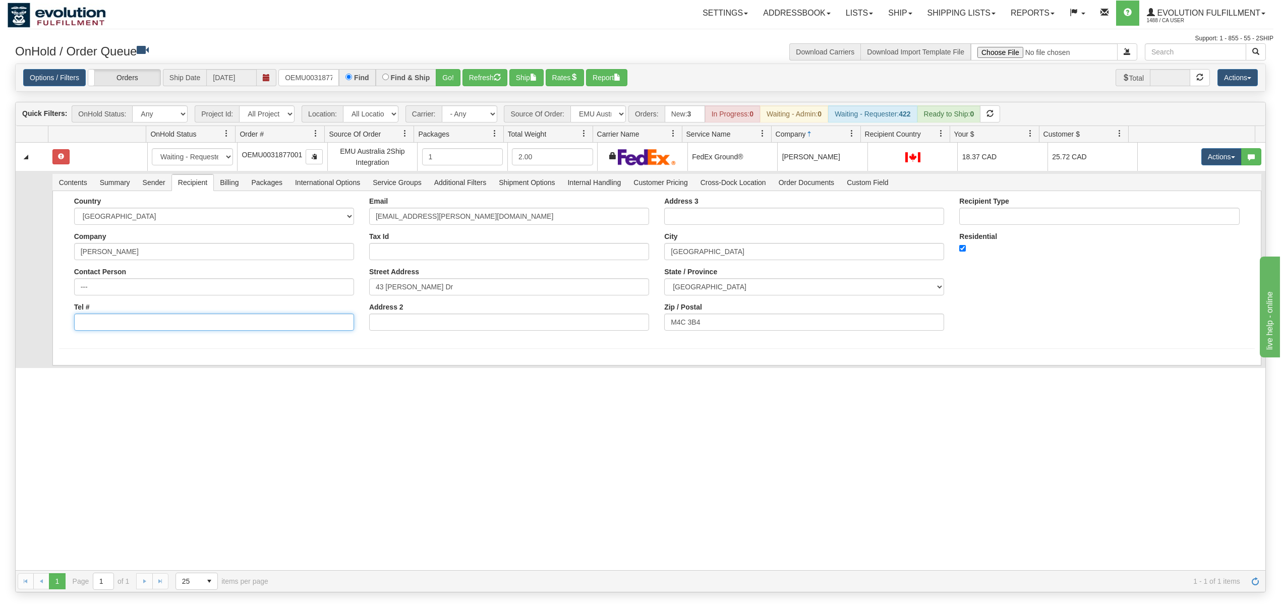
click at [148, 329] on input "Tel #" at bounding box center [214, 322] width 280 height 17
type input "18886562228"
click at [81, 368] on button "Save" at bounding box center [73, 367] width 29 height 17
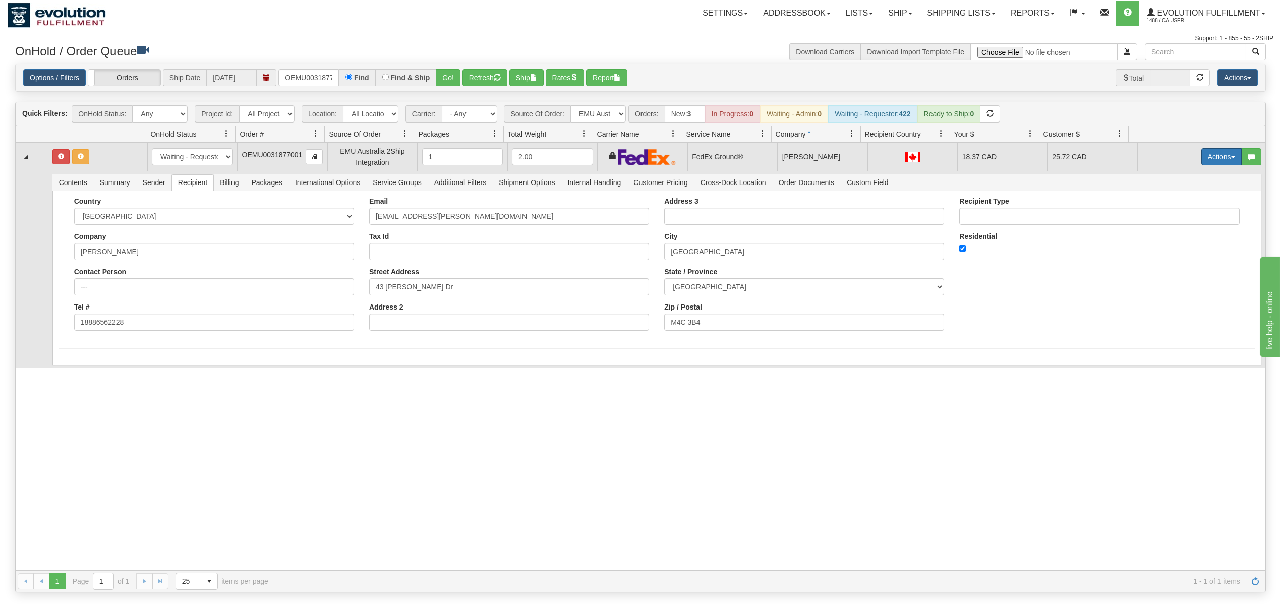
click at [1203, 155] on button "Actions" at bounding box center [1222, 156] width 40 height 17
click at [1177, 217] on span "Ship" at bounding box center [1181, 215] width 21 height 8
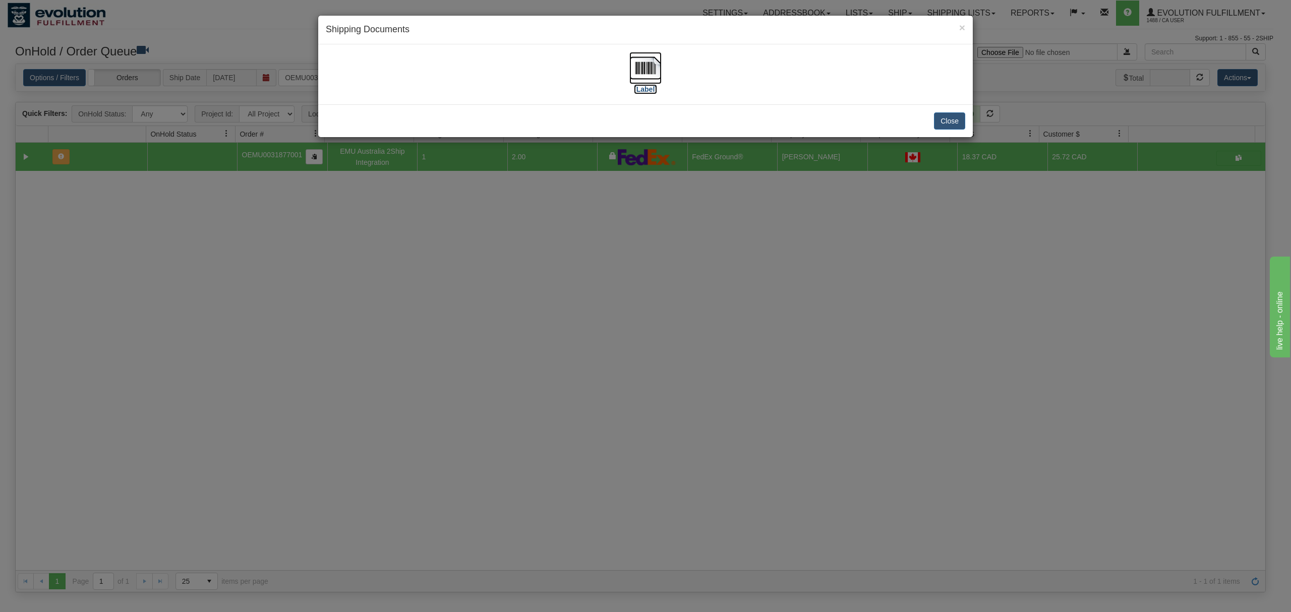
click at [644, 65] on img at bounding box center [646, 68] width 32 height 32
click at [954, 121] on button "Close" at bounding box center [949, 120] width 31 height 17
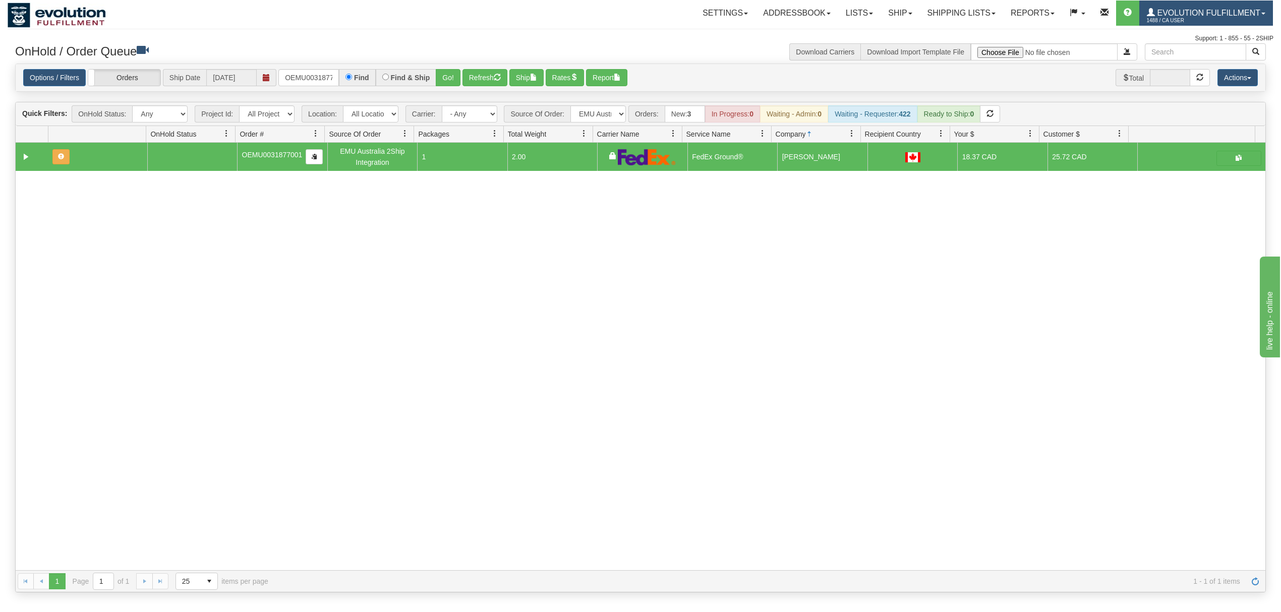
click at [1183, 9] on link "Evolution Fulfillment 1488 / CA User" at bounding box center [1207, 13] width 134 height 25
click at [1197, 62] on span "LOG OUT" at bounding box center [1206, 62] width 32 height 8
